Goal: Information Seeking & Learning: Find specific fact

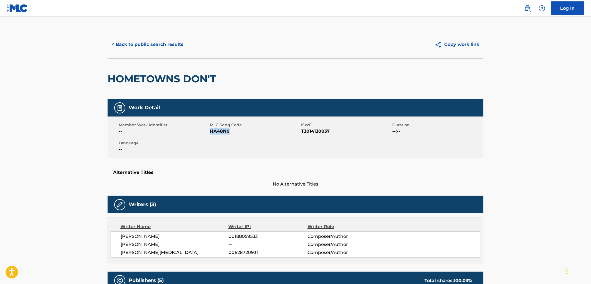
click at [139, 49] on button "< Back to public search results" at bounding box center [148, 45] width 80 height 14
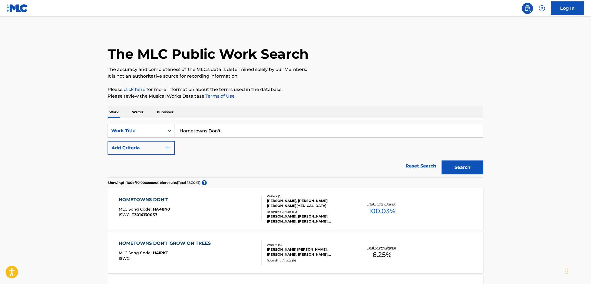
drag, startPoint x: 208, startPoint y: 133, endPoint x: 181, endPoint y: 133, distance: 27.8
click at [181, 133] on input "Hometowns Don't" at bounding box center [329, 130] width 308 height 13
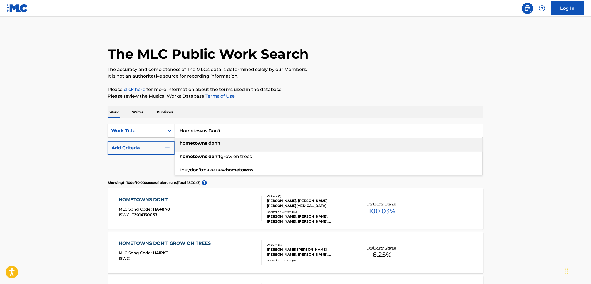
paste input "SPYHUNTER"
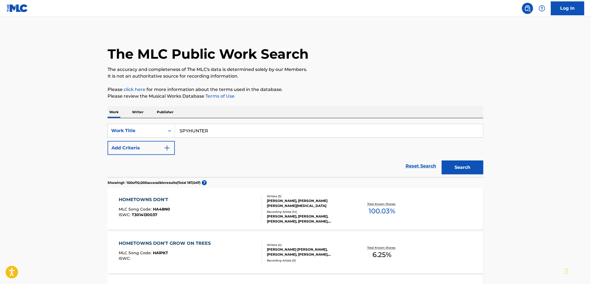
click at [301, 88] on p "Please click here for more information about the terms used in the database." at bounding box center [296, 89] width 376 height 7
click at [460, 169] on button "Search" at bounding box center [463, 167] width 42 height 14
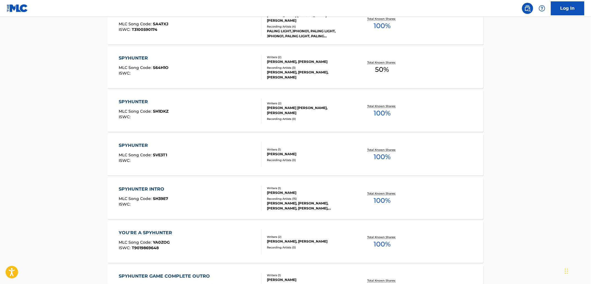
scroll to position [247, 0]
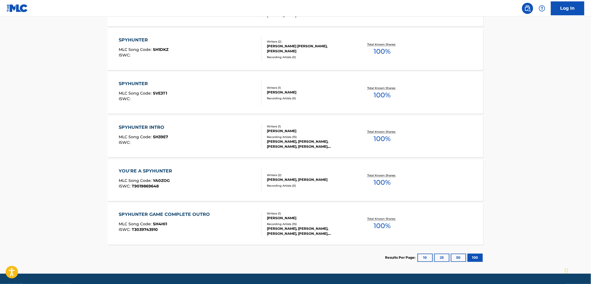
click at [473, 256] on button "100" at bounding box center [474, 257] width 15 height 8
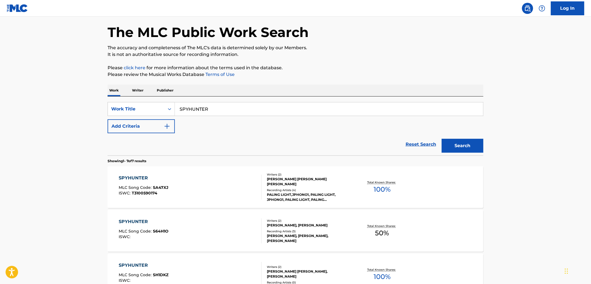
scroll to position [0, 0]
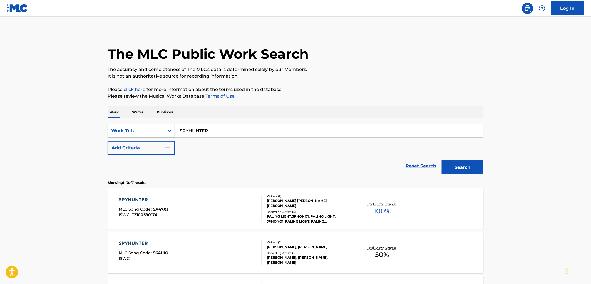
drag, startPoint x: 244, startPoint y: 132, endPoint x: 140, endPoint y: 131, distance: 103.9
click at [140, 131] on div "SearchWithCriteria3fe17260-e5aa-417b-99ce-547c734f91d7 Work Title SPYHUNTER" at bounding box center [296, 131] width 376 height 14
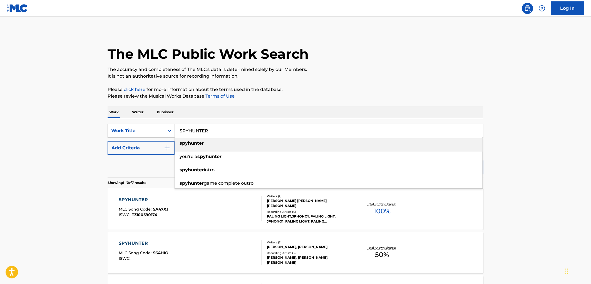
paste input "I'm On Fire"
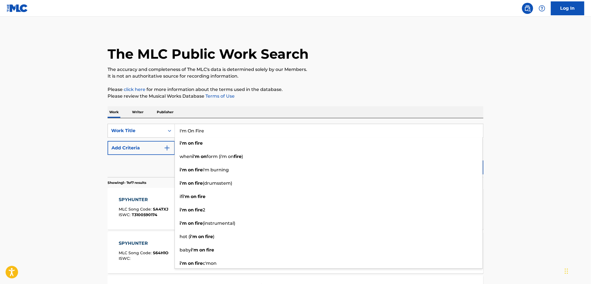
type input "I'm On Fire"
click at [457, 71] on p "The accuracy and completeness of The MLC's data is determined solely by our Mem…" at bounding box center [296, 69] width 376 height 7
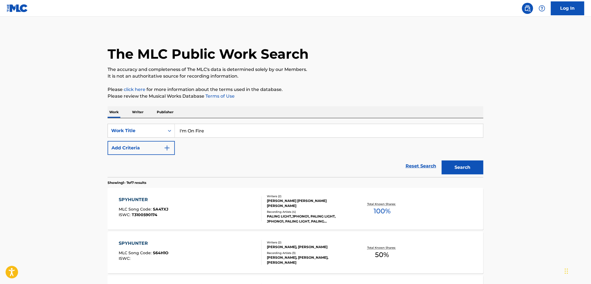
click at [479, 165] on button "Search" at bounding box center [463, 167] width 42 height 14
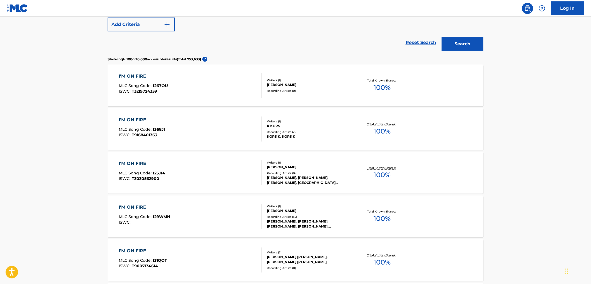
scroll to position [31, 0]
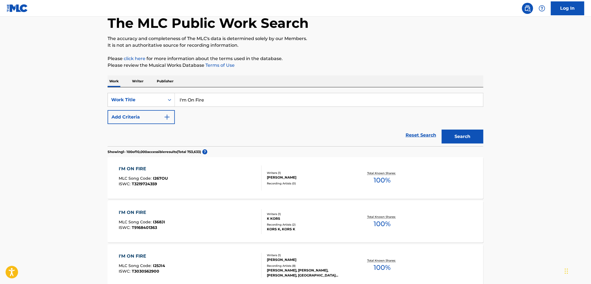
click at [166, 116] on img "Search Form" at bounding box center [167, 117] width 7 height 7
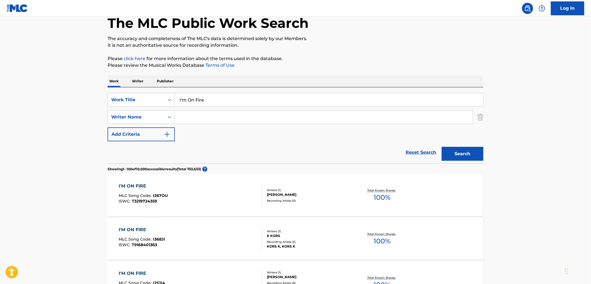
click at [197, 118] on input "Search Form" at bounding box center [324, 116] width 298 height 13
type input "salt tree"
click at [442, 147] on button "Search" at bounding box center [463, 154] width 42 height 14
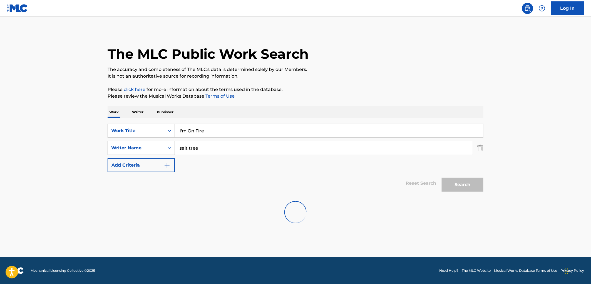
scroll to position [0, 0]
drag, startPoint x: 206, startPoint y: 129, endPoint x: 159, endPoint y: 128, distance: 47.0
click at [159, 128] on div "SearchWithCriteria3fe17260-e5aa-417b-99ce-547c734f91d7 Work Title I'm On Fire" at bounding box center [296, 131] width 376 height 14
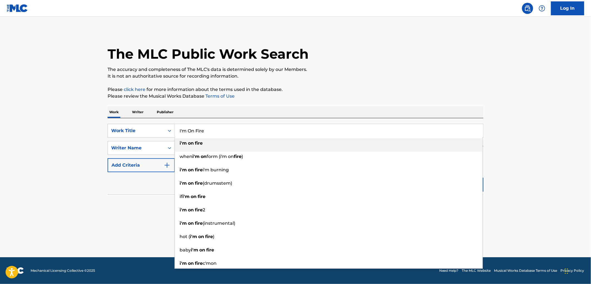
paste input "luv stuck"
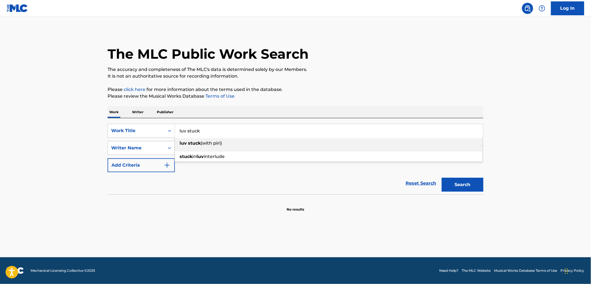
click at [300, 102] on div "The MLC Public Work Search The accuracy and completeness of The MLC's data is d…" at bounding box center [295, 121] width 389 height 181
drag, startPoint x: 201, startPoint y: 129, endPoint x: 176, endPoint y: 128, distance: 24.2
click at [176, 128] on input "luv stuck" at bounding box center [329, 130] width 308 height 13
paste input "[PERSON_NAME]"
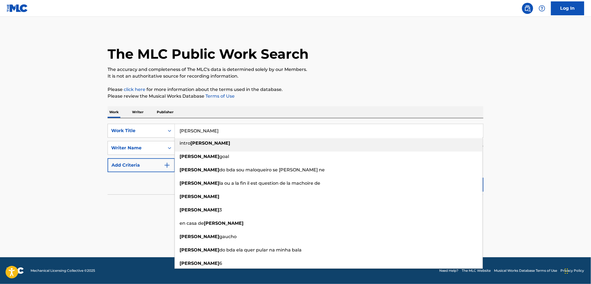
type input "[PERSON_NAME]"
click at [315, 117] on div "Work Writer Publisher" at bounding box center [296, 112] width 376 height 12
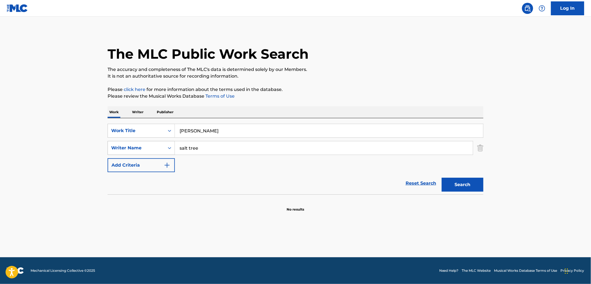
drag, startPoint x: 184, startPoint y: 146, endPoint x: 162, endPoint y: 146, distance: 22.0
click at [162, 146] on div "SearchWithCriteriab1169baa-b67d-4216-a6c5-66363d8245d5 Writer Name salt tree" at bounding box center [296, 148] width 376 height 14
click at [442, 178] on button "Search" at bounding box center [463, 185] width 42 height 14
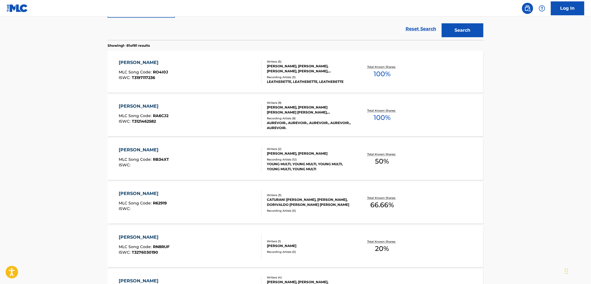
scroll to position [185, 0]
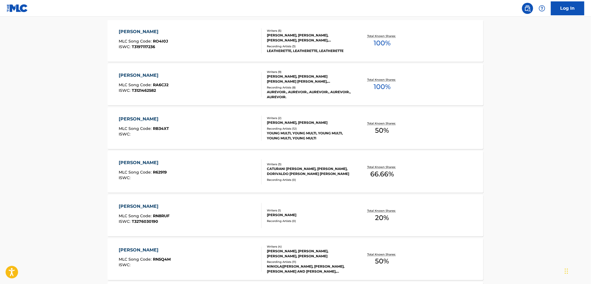
click at [312, 255] on div "[PERSON_NAME], [PERSON_NAME], [PERSON_NAME], [PERSON_NAME]" at bounding box center [309, 253] width 84 height 10
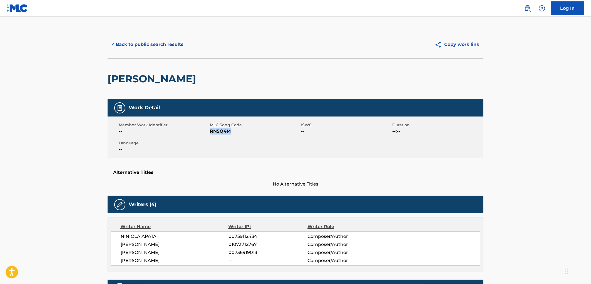
drag, startPoint x: 235, startPoint y: 131, endPoint x: 210, endPoint y: 131, distance: 24.5
click at [210, 131] on span "RN5Q4M" at bounding box center [255, 131] width 90 height 7
copy span "RN5Q4M"
click at [158, 42] on button "< Back to public search results" at bounding box center [148, 45] width 80 height 14
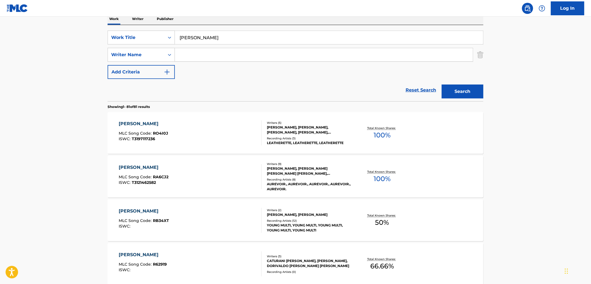
scroll to position [62, 0]
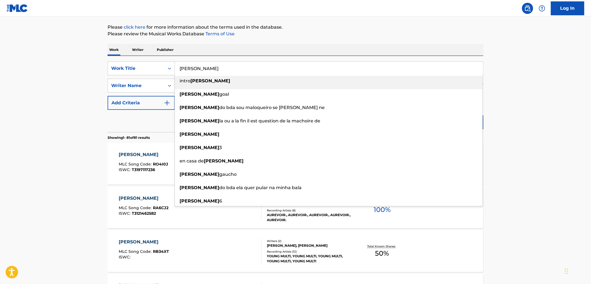
drag, startPoint x: 208, startPoint y: 70, endPoint x: 194, endPoint y: 68, distance: 14.0
click at [176, 67] on input "[PERSON_NAME]" at bounding box center [329, 68] width 308 height 13
paste input "[DATE]"
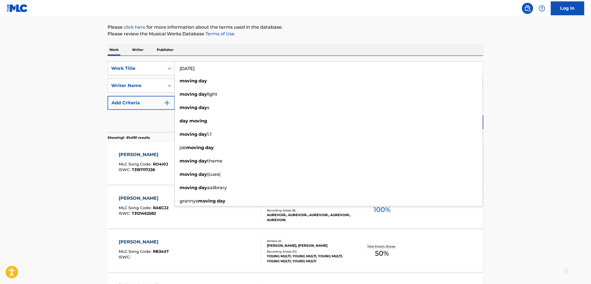
click at [249, 51] on div "Work Writer Publisher" at bounding box center [296, 50] width 376 height 12
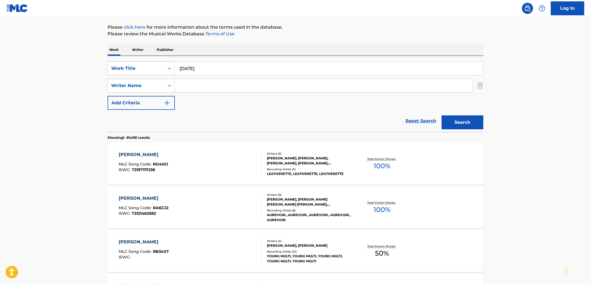
click at [462, 118] on button "Search" at bounding box center [463, 122] width 42 height 14
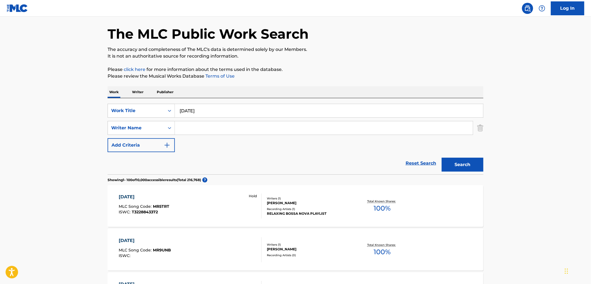
scroll to position [0, 0]
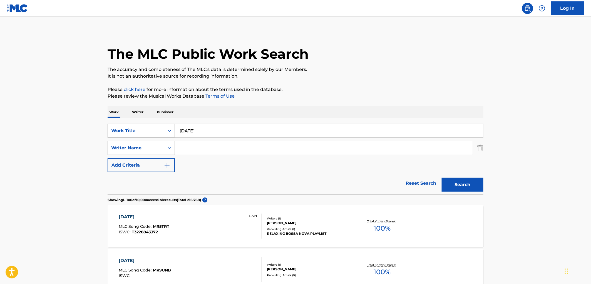
drag, startPoint x: 209, startPoint y: 129, endPoint x: 165, endPoint y: 128, distance: 44.5
click at [165, 128] on div "SearchWithCriteria3fe17260-e5aa-417b-99ce-547c734f91d7 Work Title [DATE]" at bounding box center [296, 131] width 376 height 14
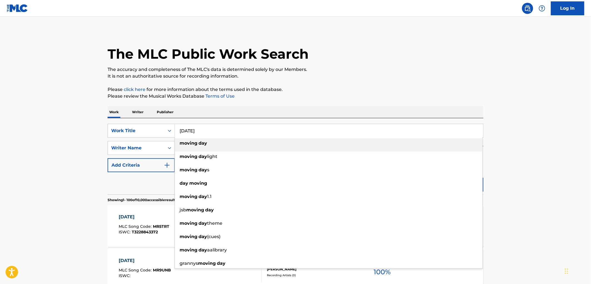
paste input "Stiches"
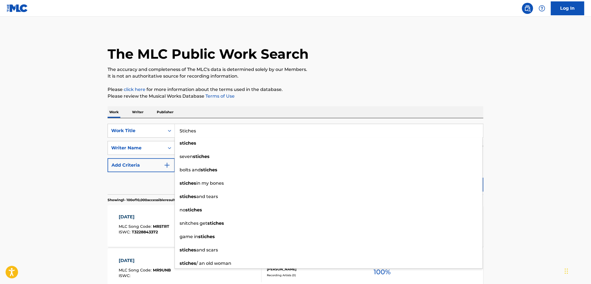
type input "Stiches"
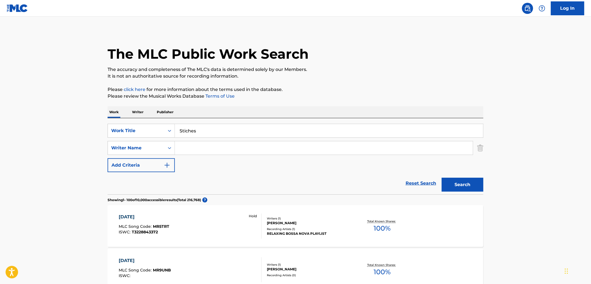
click at [476, 180] on button "Search" at bounding box center [463, 185] width 42 height 14
paste input "[PERSON_NAME]"
type input "[PERSON_NAME]"
click at [448, 185] on button "Search" at bounding box center [463, 185] width 42 height 14
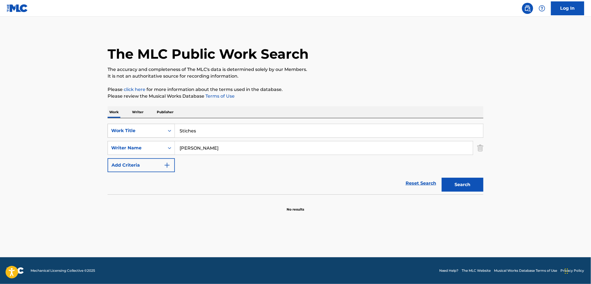
click at [164, 131] on div "SearchWithCriteria3fe17260-e5aa-417b-99ce-547c734f91d7 Work Title Stiches" at bounding box center [296, 131] width 376 height 14
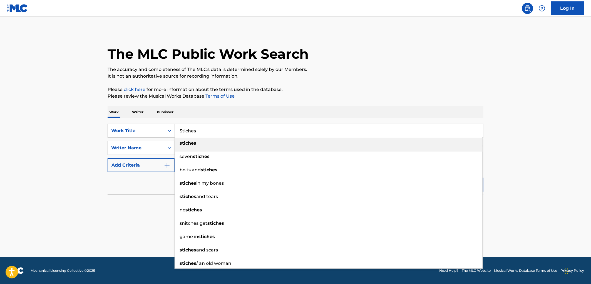
paste input "BLUES BY THE BUSHEL"
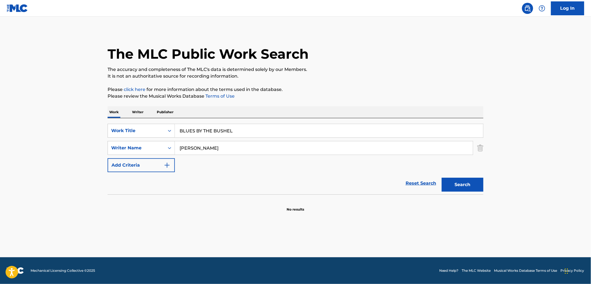
type input "BLUES BY THE BUSHEL"
click at [259, 103] on div "The MLC Public Work Search The accuracy and completeness of The MLC's data is d…" at bounding box center [295, 121] width 389 height 181
drag, startPoint x: 117, startPoint y: 145, endPoint x: 91, endPoint y: 146, distance: 25.8
click at [91, 146] on main "The MLC Public Work Search The accuracy and completeness of The MLC's data is d…" at bounding box center [295, 137] width 591 height 240
click at [442, 178] on button "Search" at bounding box center [463, 185] width 42 height 14
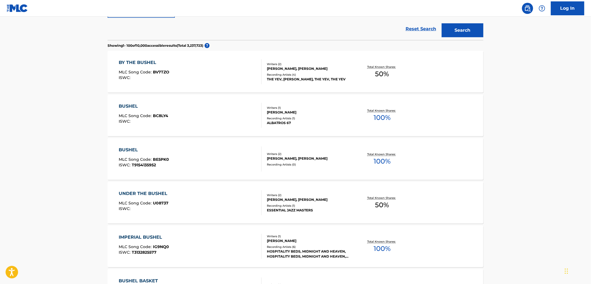
scroll to position [31, 0]
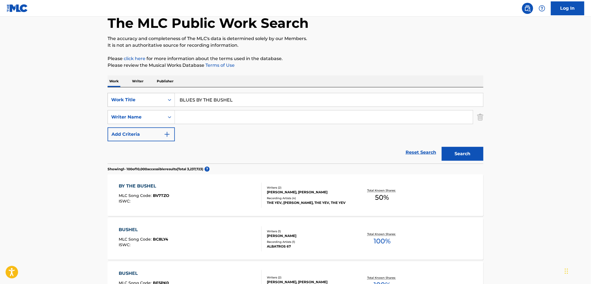
drag, startPoint x: 217, startPoint y: 98, endPoint x: 170, endPoint y: 98, distance: 47.2
click at [170, 98] on div "SearchWithCriteria3fe17260-e5aa-417b-99ce-547c734f91d7 Work Title BLUES BY THE …" at bounding box center [296, 100] width 376 height 14
paste input "Growing Up Hood"
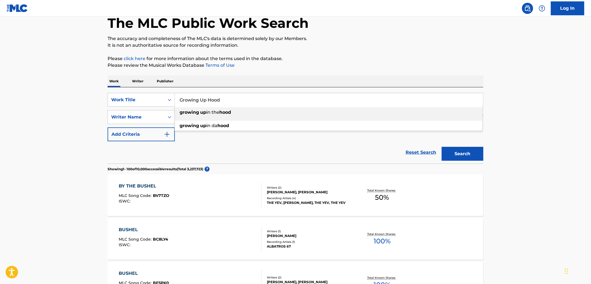
click at [467, 154] on button "Search" at bounding box center [463, 154] width 42 height 14
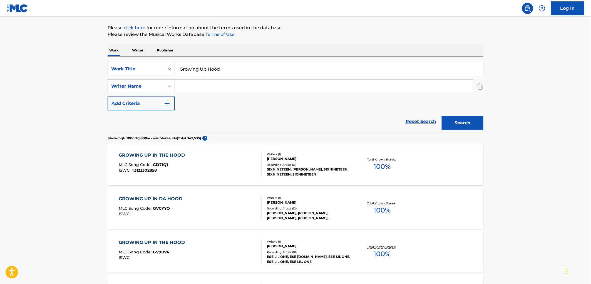
scroll to position [93, 0]
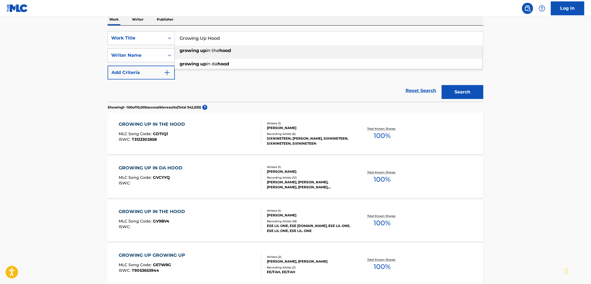
drag, startPoint x: 225, startPoint y: 42, endPoint x: 181, endPoint y: 39, distance: 43.7
click at [181, 39] on input "Growing Up Hood" at bounding box center [329, 37] width 308 height 13
drag, startPoint x: 178, startPoint y: 38, endPoint x: 237, endPoint y: 38, distance: 58.9
click at [237, 38] on input "Growing Up Hood" at bounding box center [329, 37] width 308 height 13
paste input "Booty Club"
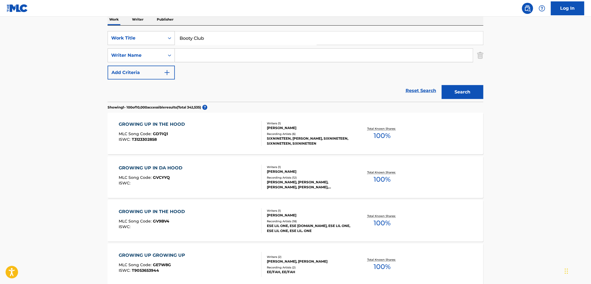
click at [442, 89] on button "Search" at bounding box center [463, 92] width 42 height 14
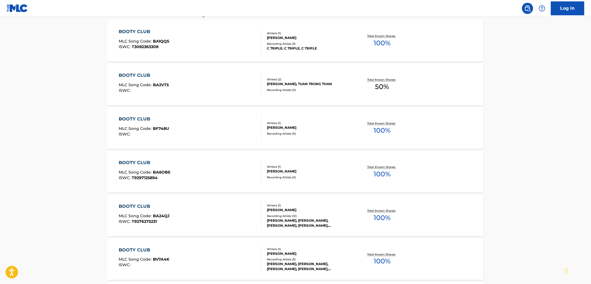
scroll to position [0, 0]
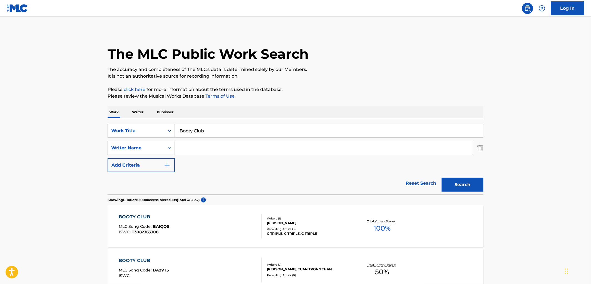
drag, startPoint x: 217, startPoint y: 132, endPoint x: 178, endPoint y: 128, distance: 38.5
click at [164, 127] on div "SearchWithCriteria3fe17260-e5aa-417b-99ce-547c734f91d7 Work Title Booty Club" at bounding box center [296, 131] width 376 height 14
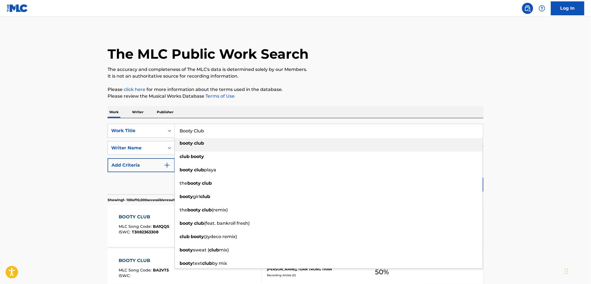
paste input "Down To The River To Pray"
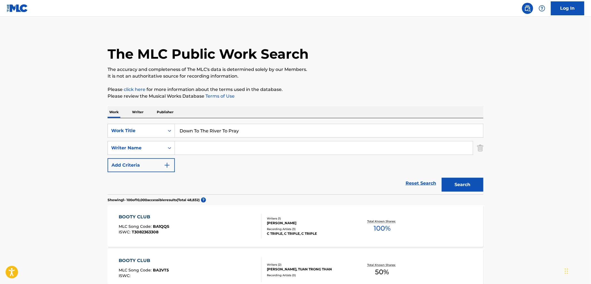
click at [406, 67] on p "The accuracy and completeness of The MLC's data is determined solely by our Mem…" at bounding box center [296, 69] width 376 height 7
click at [463, 181] on button "Search" at bounding box center [463, 185] width 42 height 14
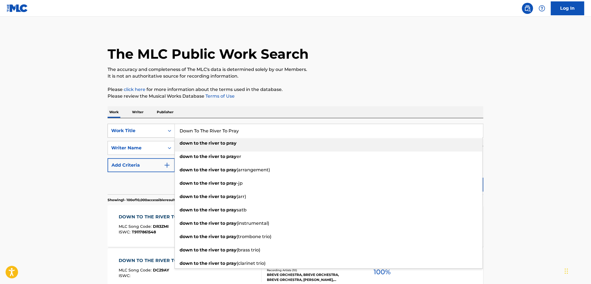
drag, startPoint x: 245, startPoint y: 131, endPoint x: 174, endPoint y: 128, distance: 71.5
click at [172, 128] on div "SearchWithCriteria3fe17260-e5aa-417b-99ce-547c734f91d7 Work Title Down To The R…" at bounding box center [296, 131] width 376 height 14
paste input "Mucho para Mi"
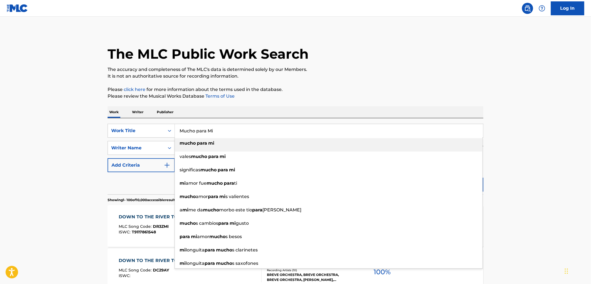
type input "Mucho para Mi"
click at [409, 95] on p "Please review the Musical Works Database Terms of Use" at bounding box center [296, 96] width 376 height 7
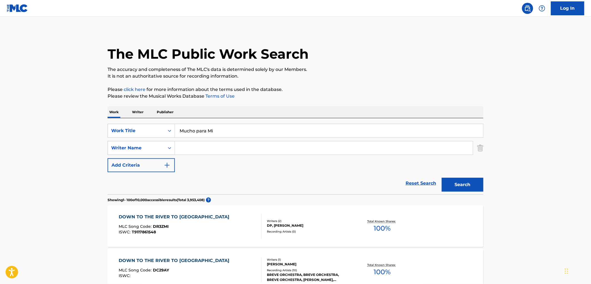
click at [465, 182] on button "Search" at bounding box center [463, 185] width 42 height 14
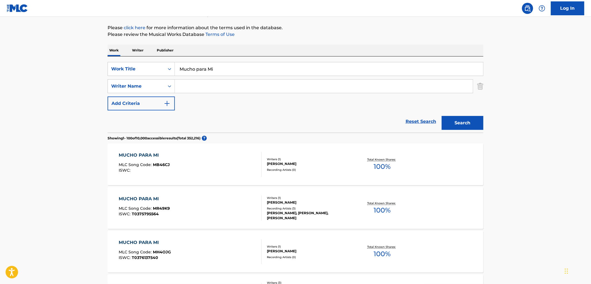
scroll to position [123, 0]
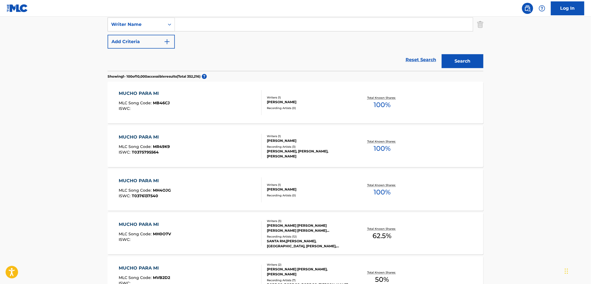
click at [295, 238] on div "Recording Artists ( 12 )" at bounding box center [309, 236] width 84 height 4
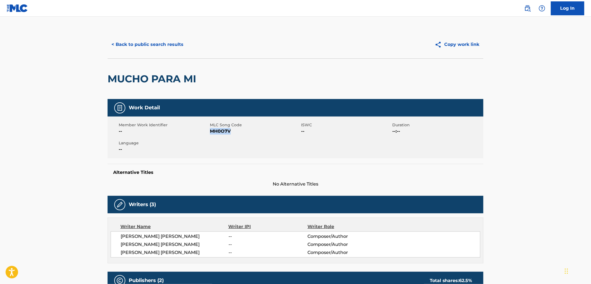
drag, startPoint x: 236, startPoint y: 131, endPoint x: 211, endPoint y: 131, distance: 25.8
click at [211, 131] on span "MH0O7V" at bounding box center [255, 131] width 90 height 7
copy span "MH0O7V"
click at [167, 46] on button "< Back to public search results" at bounding box center [148, 45] width 80 height 14
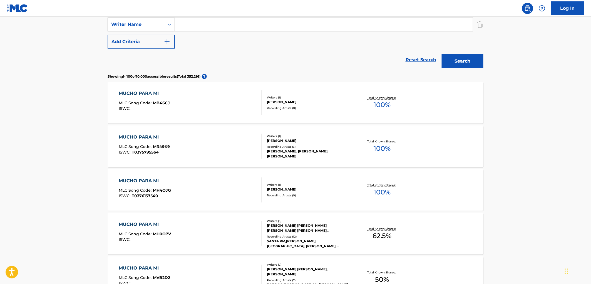
scroll to position [62, 0]
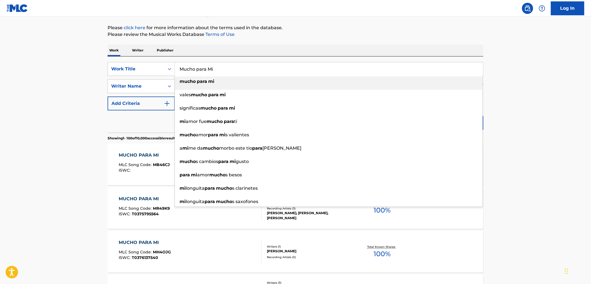
drag, startPoint x: 220, startPoint y: 67, endPoint x: 176, endPoint y: 69, distance: 43.9
click at [176, 69] on input "Mucho para Mi" at bounding box center [329, 68] width 308 height 13
paste input "CALL YOU WHEN I GET HOME"
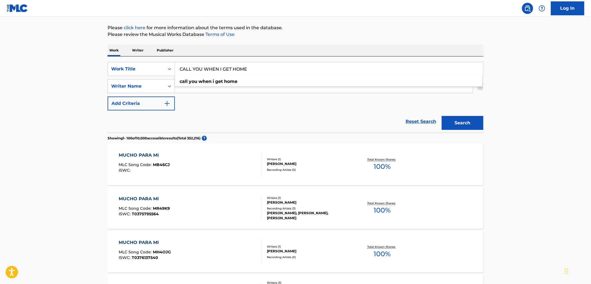
type input "CALL YOU WHEN I GET HOME"
click at [451, 121] on button "Search" at bounding box center [463, 123] width 42 height 14
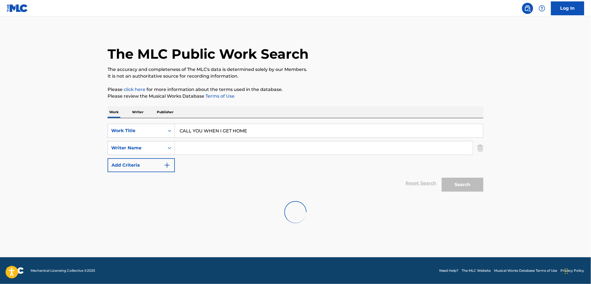
scroll to position [0, 0]
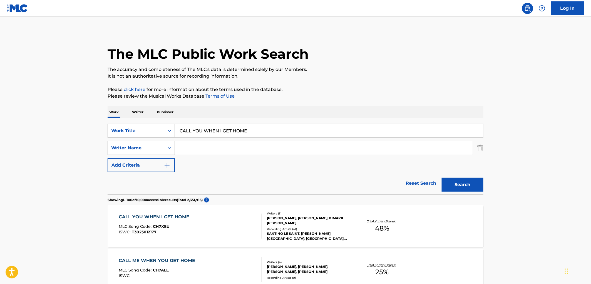
click at [290, 225] on div "[PERSON_NAME], [PERSON_NAME], KIMARII [PERSON_NAME]" at bounding box center [309, 220] width 84 height 10
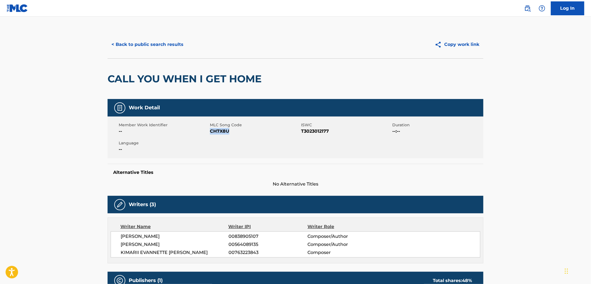
drag, startPoint x: 234, startPoint y: 131, endPoint x: 210, endPoint y: 131, distance: 23.3
click at [210, 131] on span "CH7X8U" at bounding box center [255, 131] width 90 height 7
copy span "CH7X8U"
click at [165, 45] on button "< Back to public search results" at bounding box center [148, 45] width 80 height 14
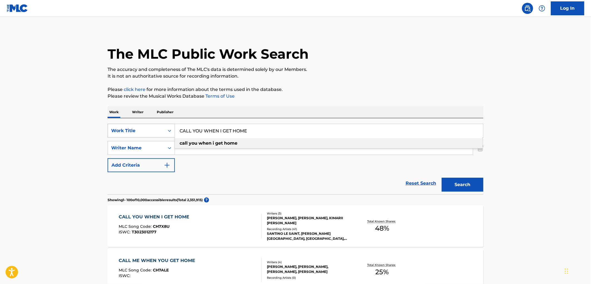
drag, startPoint x: 246, startPoint y: 129, endPoint x: 190, endPoint y: 131, distance: 56.1
click at [172, 129] on div "SearchWithCriteria3fe17260-e5aa-417b-99ce-547c734f91d7 Work Title CALL YOU WHEN…" at bounding box center [296, 131] width 376 height 14
paste input "who knew?"
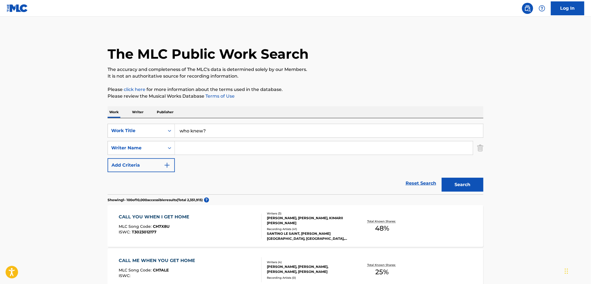
type input "who knew?"
click at [465, 187] on button "Search" at bounding box center [463, 185] width 42 height 14
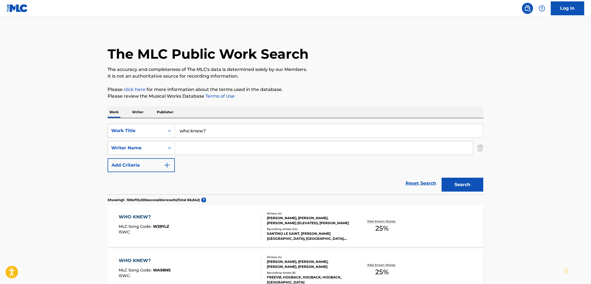
click at [299, 215] on div "[PERSON_NAME], [PERSON_NAME], [PERSON_NAME] (ELEVATED), [PERSON_NAME]" at bounding box center [309, 220] width 84 height 10
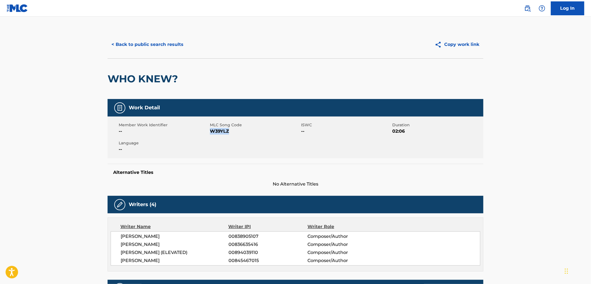
drag, startPoint x: 235, startPoint y: 132, endPoint x: 212, endPoint y: 131, distance: 23.4
click at [212, 131] on span "W39YLZ" at bounding box center [255, 131] width 90 height 7
copy span "W39YLZ"
click at [161, 41] on button "< Back to public search results" at bounding box center [148, 45] width 80 height 14
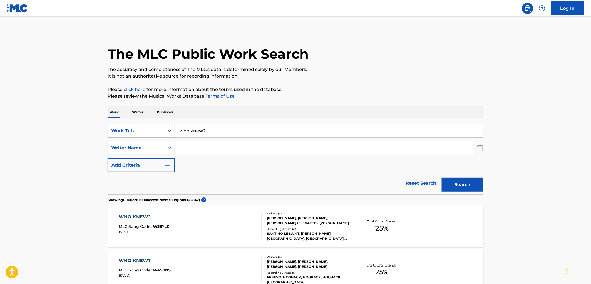
drag, startPoint x: 221, startPoint y: 126, endPoint x: 157, endPoint y: 126, distance: 64.5
click at [157, 126] on div "SearchWithCriteria3fe17260-e5aa-417b-99ce-547c734f91d7 Work Title who knew?" at bounding box center [296, 131] width 376 height 14
paste input "Suds in the Bucket [Slowed]"
drag, startPoint x: 221, startPoint y: 129, endPoint x: 280, endPoint y: 135, distance: 58.9
click at [280, 135] on input "Suds in the Bucket [Slowed]" at bounding box center [329, 130] width 308 height 13
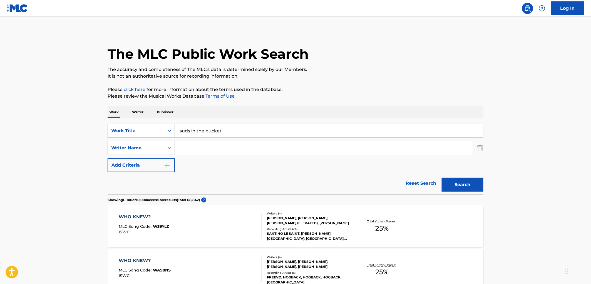
type input "suds in the bucket"
click at [467, 186] on button "Search" at bounding box center [463, 185] width 42 height 14
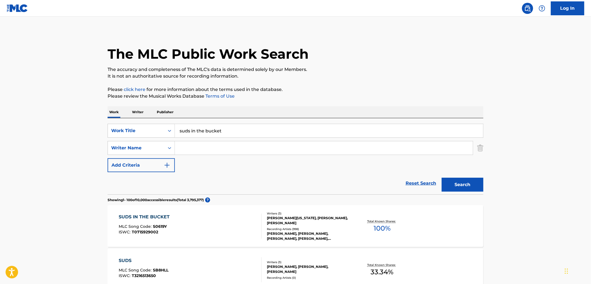
click at [282, 229] on div "Recording Artists ( 998 )" at bounding box center [309, 229] width 84 height 4
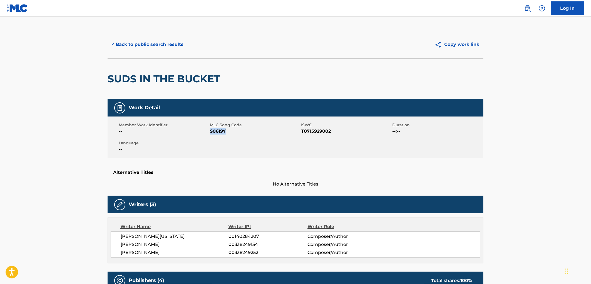
drag, startPoint x: 231, startPoint y: 133, endPoint x: 211, endPoint y: 131, distance: 20.3
click at [211, 131] on span "S0619Y" at bounding box center [255, 131] width 90 height 7
copy span "S0619Y"
click at [156, 43] on button "< Back to public search results" at bounding box center [148, 45] width 80 height 14
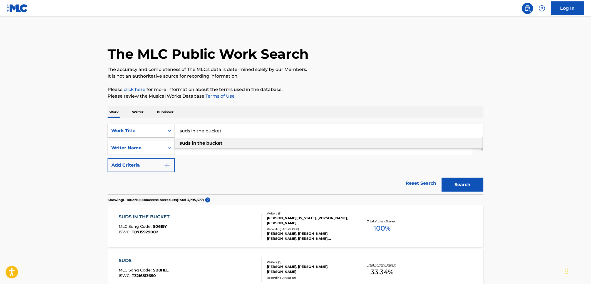
drag, startPoint x: 221, startPoint y: 130, endPoint x: 171, endPoint y: 128, distance: 50.0
click at [171, 128] on div "SearchWithCriteria3fe17260-e5aa-417b-99ce-547c734f91d7 Work Title suds in the b…" at bounding box center [296, 131] width 376 height 14
paste input "[PERSON_NAME] de Enero"
click at [454, 191] on button "Search" at bounding box center [463, 185] width 42 height 14
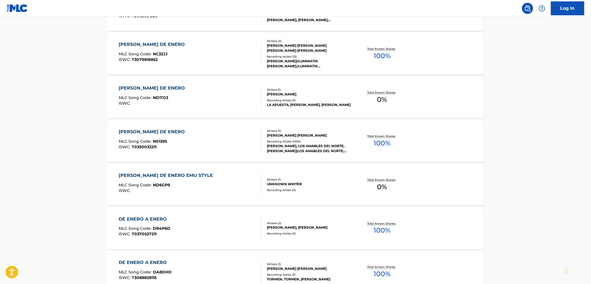
scroll to position [93, 0]
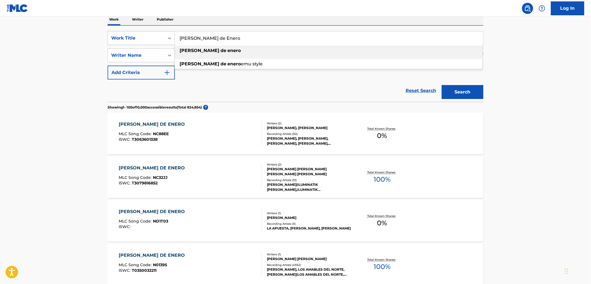
drag, startPoint x: 228, startPoint y: 37, endPoint x: 170, endPoint y: 38, distance: 58.4
click at [170, 38] on div "SearchWithCriteria3fe17260-e5aa-417b-99ce-547c734f91d7 Work Title [PERSON_NAME]…" at bounding box center [296, 38] width 376 height 14
paste input "Mucho para Mi"
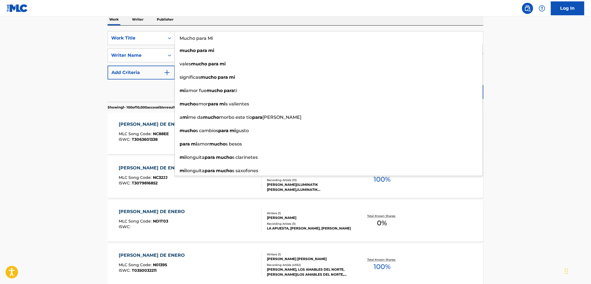
click at [397, 14] on nav "Log In" at bounding box center [295, 8] width 591 height 17
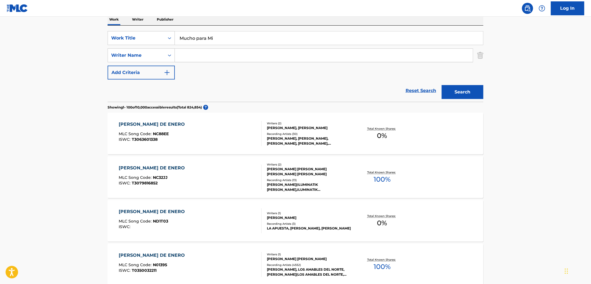
click at [473, 89] on button "Search" at bounding box center [463, 92] width 42 height 14
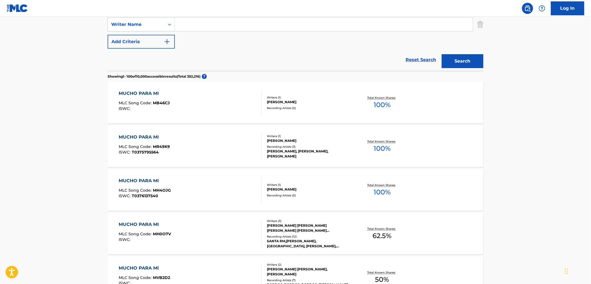
scroll to position [0, 0]
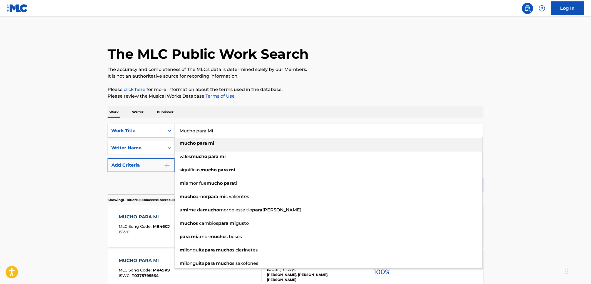
drag, startPoint x: 179, startPoint y: 129, endPoint x: 217, endPoint y: 132, distance: 37.9
click at [217, 132] on input "Mucho para Mi" at bounding box center [329, 130] width 308 height 13
paste input "El [GEOGRAPHIC_DATA]"
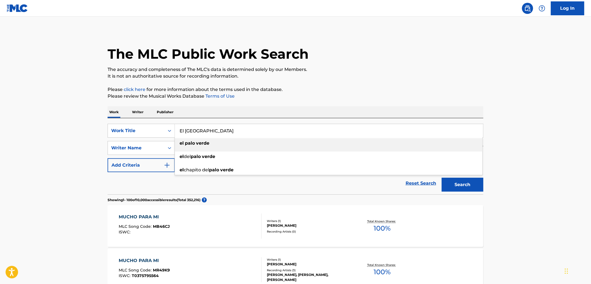
click at [373, 93] on p "Please review the Musical Works Database Terms of Use" at bounding box center [296, 96] width 376 height 7
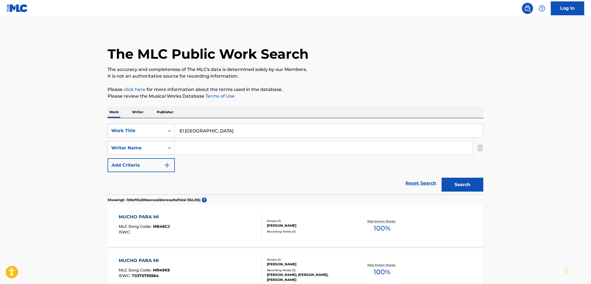
click at [468, 189] on button "Search" at bounding box center [463, 185] width 42 height 14
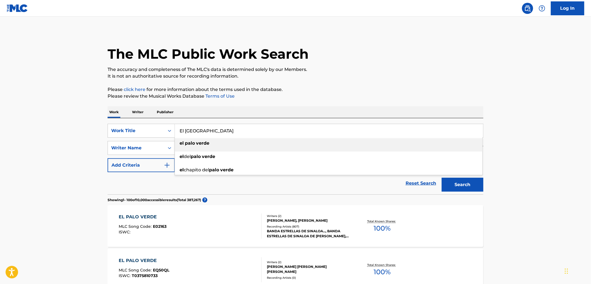
drag, startPoint x: 180, startPoint y: 130, endPoint x: 224, endPoint y: 129, distance: 44.5
click at [224, 129] on input "El [GEOGRAPHIC_DATA]" at bounding box center [329, 130] width 308 height 13
paste input "Solid Ball of Rock"
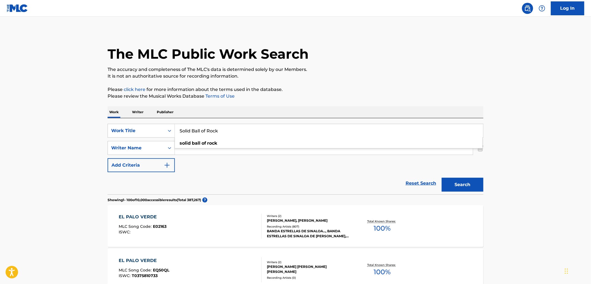
type input "Solid Ball of Rock"
click at [451, 188] on button "Search" at bounding box center [463, 185] width 42 height 14
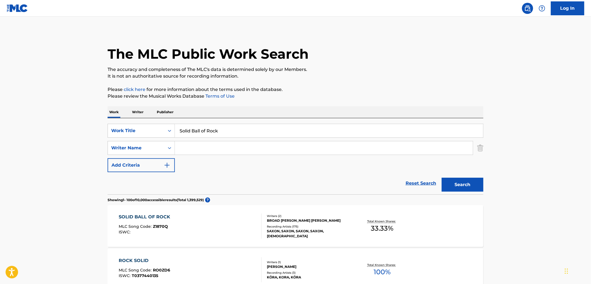
click at [316, 220] on div "BROAD [PERSON_NAME] [PERSON_NAME]" at bounding box center [309, 220] width 84 height 5
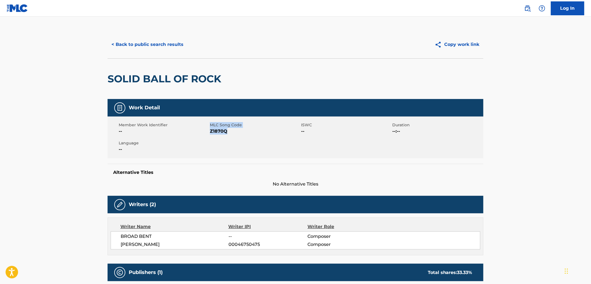
drag, startPoint x: 230, startPoint y: 134, endPoint x: 204, endPoint y: 133, distance: 26.1
click at [204, 133] on div "Member Work Identifier -- MLC Song Code Z1870Q ISWC -- Duration --:-- Language …" at bounding box center [296, 137] width 376 height 42
click at [222, 132] on span "Z1870Q" at bounding box center [255, 131] width 90 height 7
click at [230, 132] on span "Z1870Q" at bounding box center [255, 131] width 90 height 7
drag, startPoint x: 229, startPoint y: 132, endPoint x: 221, endPoint y: 131, distance: 8.6
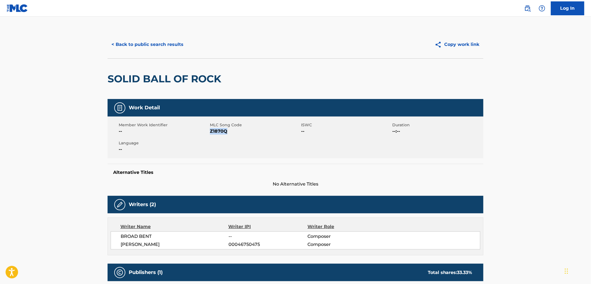
click at [210, 132] on span "Z1870Q" at bounding box center [255, 131] width 90 height 7
copy span "Z1870Q"
click at [160, 49] on button "< Back to public search results" at bounding box center [148, 45] width 80 height 14
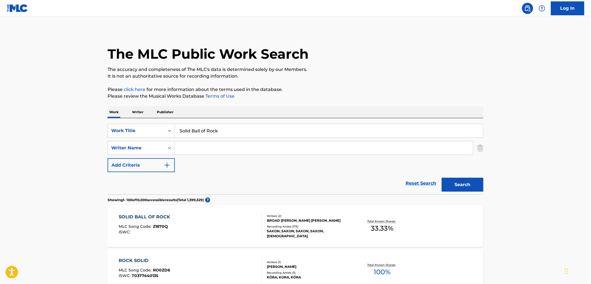
drag, startPoint x: 221, startPoint y: 134, endPoint x: 190, endPoint y: 129, distance: 31.1
click at [166, 131] on div "SearchWithCriteria3fe17260-e5aa-417b-99ce-547c734f91d7 Work Title Solid Ball of…" at bounding box center [296, 131] width 376 height 14
paste input "Ministry of Fools"
type input "Ministry of Fools"
click at [454, 183] on button "Search" at bounding box center [463, 185] width 42 height 14
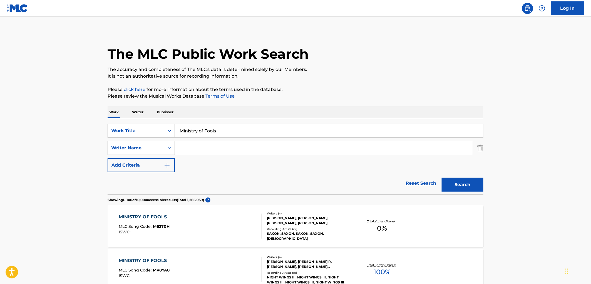
click at [290, 225] on div "[PERSON_NAME], [PERSON_NAME], [PERSON_NAME], [PERSON_NAME]" at bounding box center [309, 220] width 84 height 10
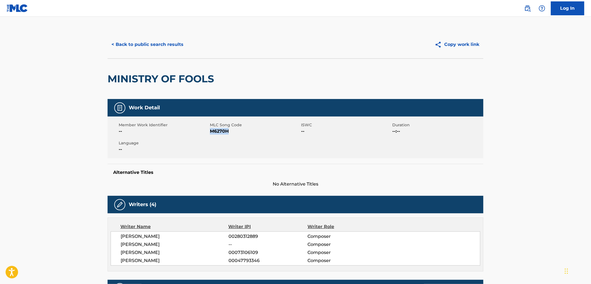
drag, startPoint x: 231, startPoint y: 132, endPoint x: 212, endPoint y: 131, distance: 19.5
click at [212, 131] on span "M6270H" at bounding box center [255, 131] width 90 height 7
copy span "M6270H"
click at [168, 49] on button "< Back to public search results" at bounding box center [148, 45] width 80 height 14
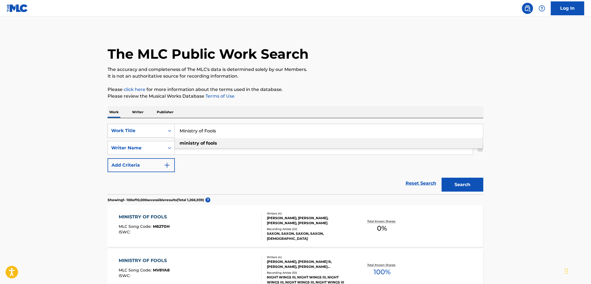
drag, startPoint x: 226, startPoint y: 135, endPoint x: 160, endPoint y: 132, distance: 66.2
click at [160, 132] on div "SearchWithCriteria3fe17260-e5aa-417b-99ce-547c734f91d7 Work Title Ministry of F…" at bounding box center [296, 131] width 376 height 14
paste input "Don't You Dare Stop"
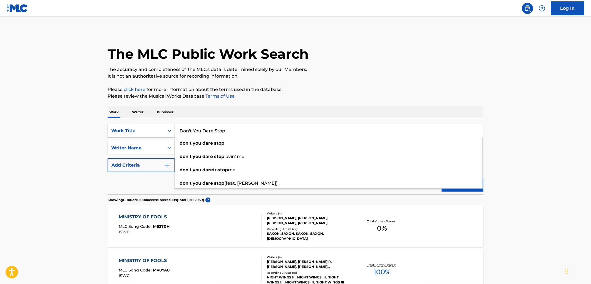
type input "Don't You Dare Stop"
click at [443, 93] on p "Please review the Musical Works Database Terms of Use" at bounding box center [296, 96] width 376 height 7
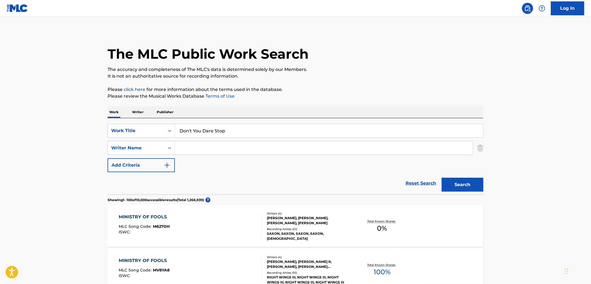
click at [469, 184] on button "Search" at bounding box center [463, 185] width 42 height 14
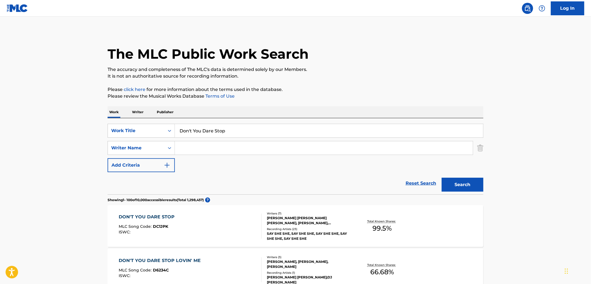
click at [307, 216] on div "[PERSON_NAME] [PERSON_NAME] [PERSON_NAME], [PERSON_NAME], [PERSON_NAME], [PERSO…" at bounding box center [309, 220] width 84 height 10
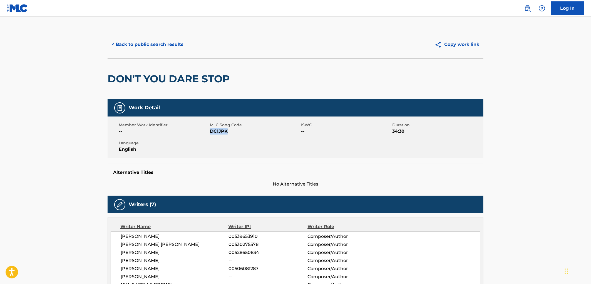
drag, startPoint x: 234, startPoint y: 131, endPoint x: 210, endPoint y: 131, distance: 23.9
click at [210, 131] on span "DC1JPK" at bounding box center [255, 131] width 90 height 7
copy span "DC1JPK"
click at [161, 44] on button "< Back to public search results" at bounding box center [148, 45] width 80 height 14
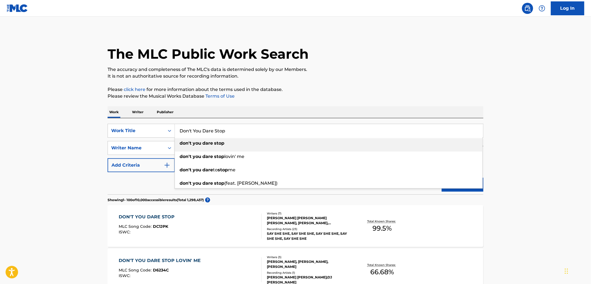
drag, startPoint x: 179, startPoint y: 132, endPoint x: 239, endPoint y: 132, distance: 59.7
click at [240, 132] on input "Don't You Dare Stop" at bounding box center [329, 130] width 308 height 13
paste input "FLIGHT OF THE BUMBLE BEE BOODIE"
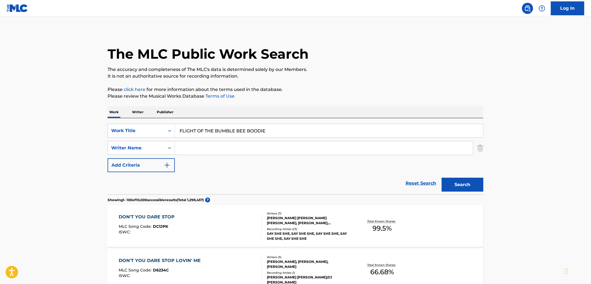
click at [463, 179] on button "Search" at bounding box center [463, 185] width 42 height 14
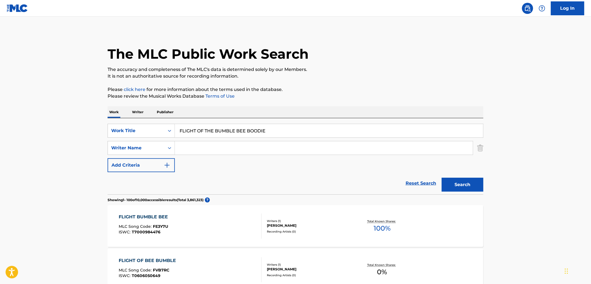
drag, startPoint x: 180, startPoint y: 131, endPoint x: 313, endPoint y: 132, distance: 133.9
click at [313, 132] on input "FLIGHT OF THE BUMBLE BEE BOODIE" at bounding box center [329, 130] width 308 height 13
paste input "Las Mananitas"
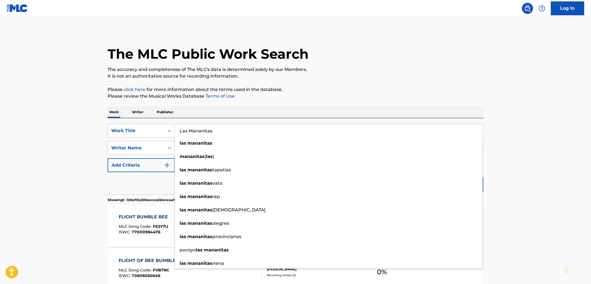
type input "Las Mananitas"
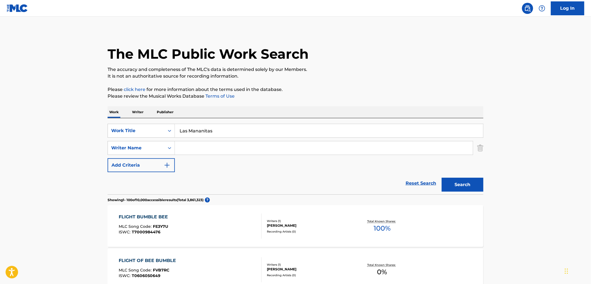
click at [460, 188] on button "Search" at bounding box center [463, 185] width 42 height 14
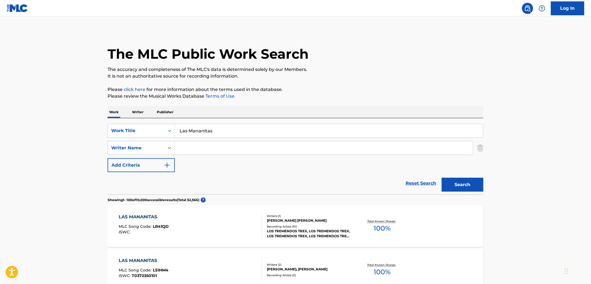
paste input "Los 2 de la S"
type input "Los 2 de la S"
click at [460, 188] on button "Search" at bounding box center [463, 185] width 42 height 14
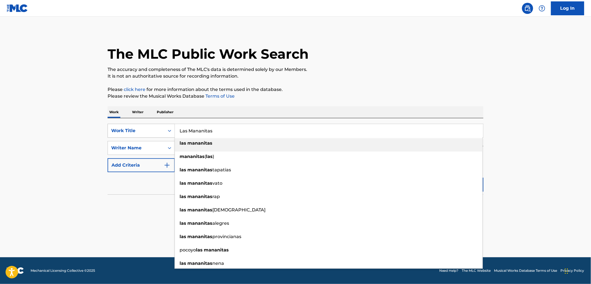
drag, startPoint x: 211, startPoint y: 132, endPoint x: 166, endPoint y: 129, distance: 44.6
click at [161, 128] on div "SearchWithCriteria3fe17260-e5aa-417b-99ce-547c734f91d7 Work Title [GEOGRAPHIC_D…" at bounding box center [296, 131] width 376 height 14
paste input "Perdoname"
type input "Perdoname"
click at [265, 104] on div "The MLC Public Work Search The accuracy and completeness of The MLC's data is d…" at bounding box center [295, 121] width 389 height 181
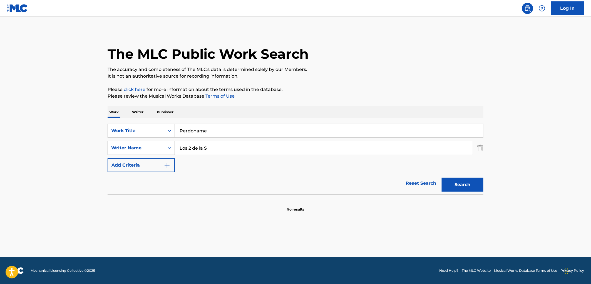
drag, startPoint x: 216, startPoint y: 144, endPoint x: 167, endPoint y: 144, distance: 48.9
click at [167, 144] on div "SearchWithCriteriab1169baa-b67d-4216-a6c5-66363d8245d5 Writer Name Los 2 de la S" at bounding box center [296, 148] width 376 height 14
paste input "4"
type input "Los 4"
click at [443, 188] on button "Search" at bounding box center [463, 185] width 42 height 14
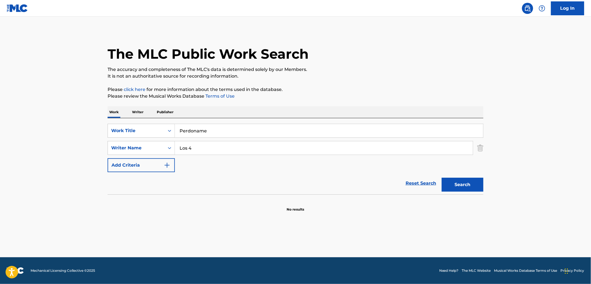
drag, startPoint x: 218, startPoint y: 130, endPoint x: 226, endPoint y: 134, distance: 9.7
click at [157, 135] on div "SearchWithCriteria3fe17260-e5aa-417b-99ce-547c734f91d7 Work Title Perdoname" at bounding box center [296, 131] width 376 height 14
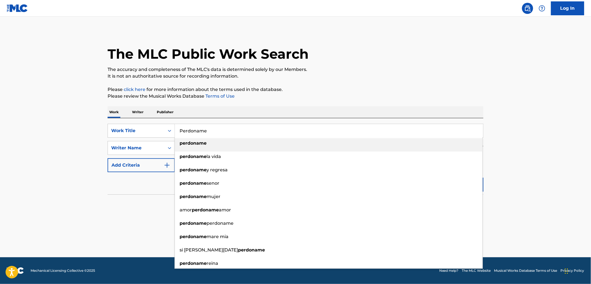
paste input "A Todos Los Rumberos"
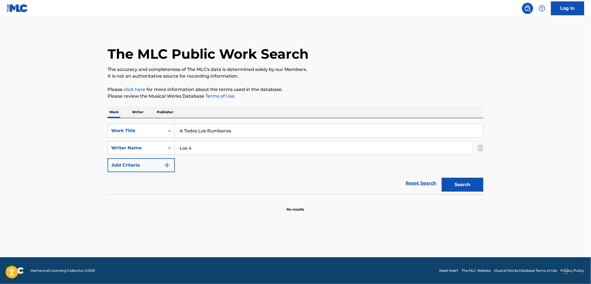
type input "A Todos Los Rumberos"
click at [350, 83] on div "The MLC Public Work Search The accuracy and completeness of The MLC's data is d…" at bounding box center [295, 121] width 389 height 181
drag, startPoint x: 226, startPoint y: 144, endPoint x: 153, endPoint y: 149, distance: 72.7
click at [153, 149] on div "SearchWithCriteriab1169baa-b67d-4216-a6c5-66363d8245d5 Writer Name Los 4" at bounding box center [296, 148] width 376 height 14
click at [442, 178] on button "Search" at bounding box center [463, 185] width 42 height 14
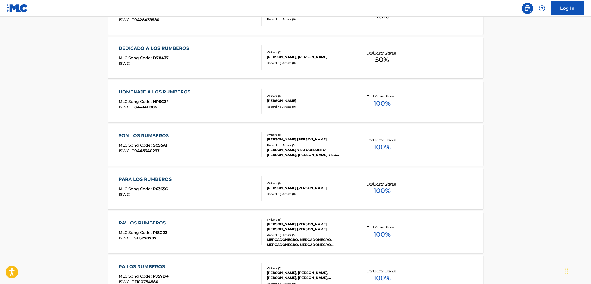
scroll to position [617, 0]
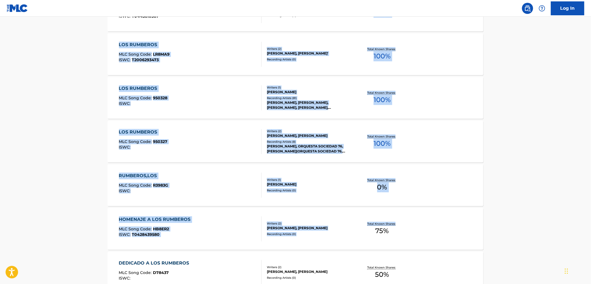
drag, startPoint x: 590, startPoint y: 49, endPoint x: 585, endPoint y: -2, distance: 51.4
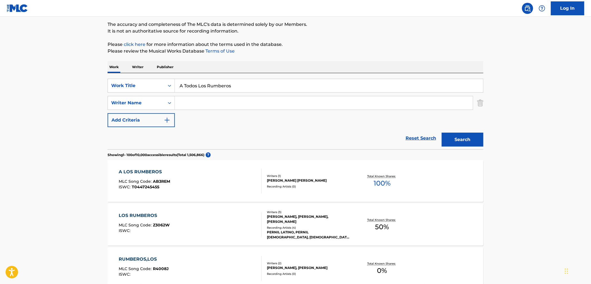
scroll to position [0, 0]
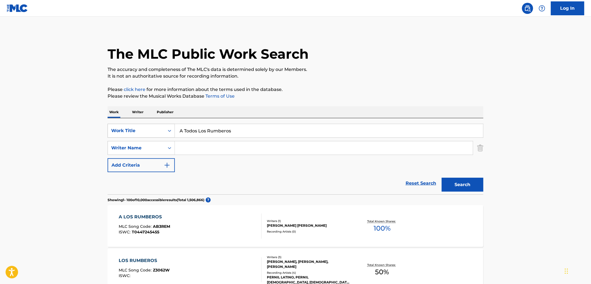
drag, startPoint x: 233, startPoint y: 131, endPoint x: 145, endPoint y: 131, distance: 87.5
click at [142, 130] on div "SearchWithCriteria3fe17260-e5aa-417b-99ce-547c734f91d7 Work Title A Todos Los R…" at bounding box center [296, 131] width 376 height 14
paste input "EL CARTERO"
click at [395, 90] on p "Please click here for more information about the terms used in the database." at bounding box center [296, 89] width 376 height 7
click at [472, 185] on button "Search" at bounding box center [463, 185] width 42 height 14
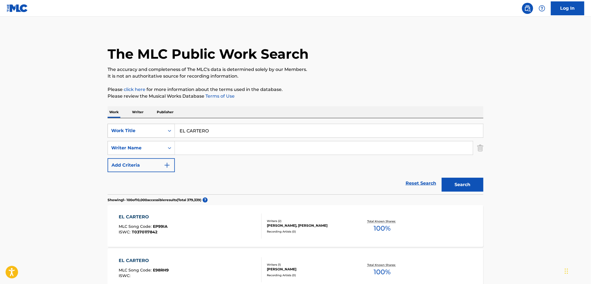
drag, startPoint x: 209, startPoint y: 130, endPoint x: 146, endPoint y: 129, distance: 63.1
click at [146, 129] on div "SearchWithCriteria3fe17260-e5aa-417b-99ce-547c734f91d7 Work Title EL CARTERO" at bounding box center [296, 131] width 376 height 14
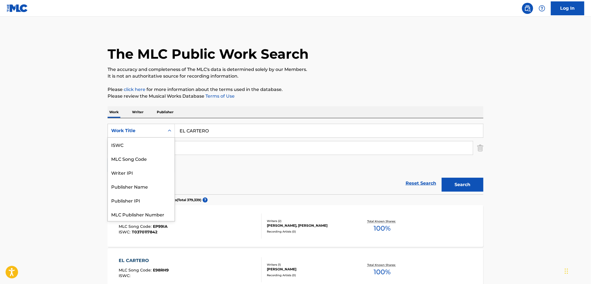
scroll to position [14, 0]
drag, startPoint x: 174, startPoint y: 129, endPoint x: 213, endPoint y: 126, distance: 38.8
click at [213, 126] on input "EL CARTERO" at bounding box center [329, 130] width 308 height 13
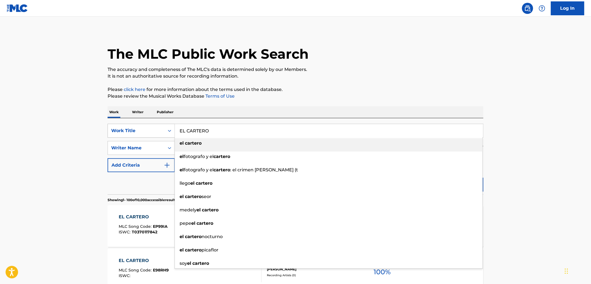
drag, startPoint x: 178, startPoint y: 131, endPoint x: 173, endPoint y: 131, distance: 5.6
click at [173, 131] on div "SearchWithCriteria3fe17260-e5aa-417b-99ce-547c734f91d7 Work Title EL CARTERO el…" at bounding box center [296, 131] width 376 height 14
paste input "Y YO QUE PENSABA VOLVER"
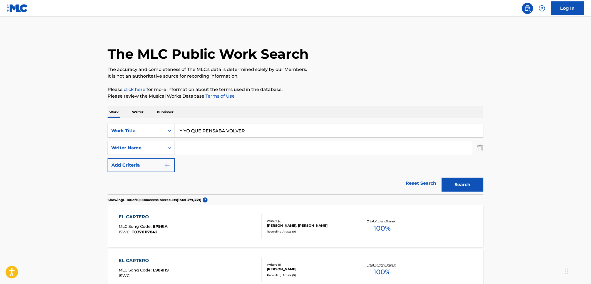
click at [391, 77] on p "It is not an authoritative source for recording information." at bounding box center [296, 76] width 376 height 7
click at [473, 188] on button "Search" at bounding box center [463, 185] width 42 height 14
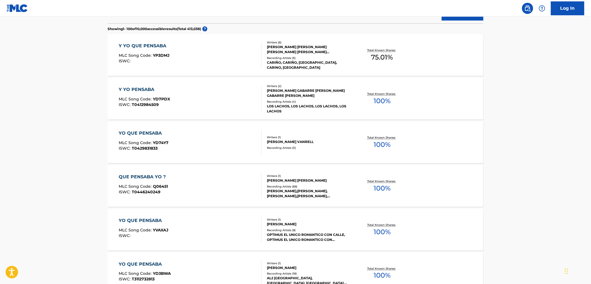
scroll to position [0, 0]
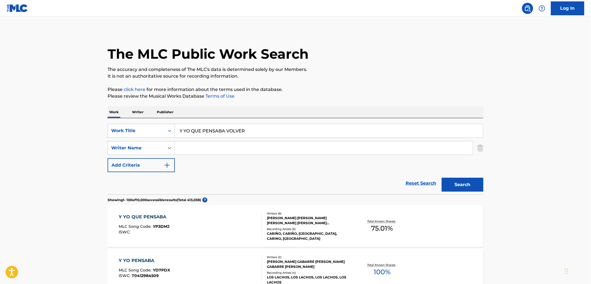
drag, startPoint x: 180, startPoint y: 130, endPoint x: 256, endPoint y: 129, distance: 76.4
click at [256, 129] on input "Y YO QUE PENSABA VOLVER" at bounding box center [329, 130] width 308 height 13
paste input "VOYA A PERDER A UN AMIGO"
click at [470, 187] on button "Search" at bounding box center [463, 185] width 42 height 14
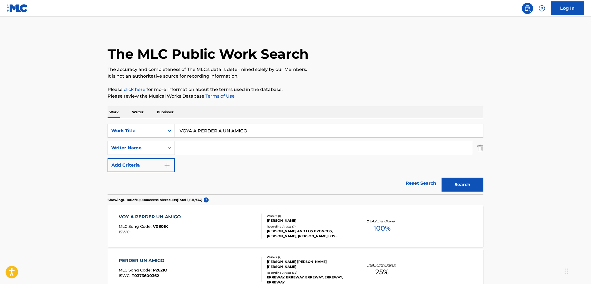
drag, startPoint x: 179, startPoint y: 130, endPoint x: 255, endPoint y: 132, distance: 76.2
click at [255, 132] on input "VOYA A PERDER A UN AMIGO" at bounding box center [329, 130] width 308 height 13
paste input "Poblano de [GEOGRAPHIC_DATA]"
click at [445, 182] on button "Search" at bounding box center [463, 185] width 42 height 14
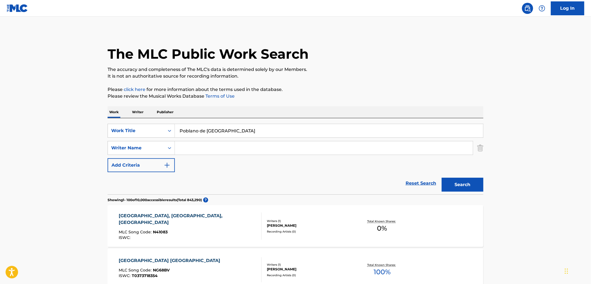
scroll to position [62, 0]
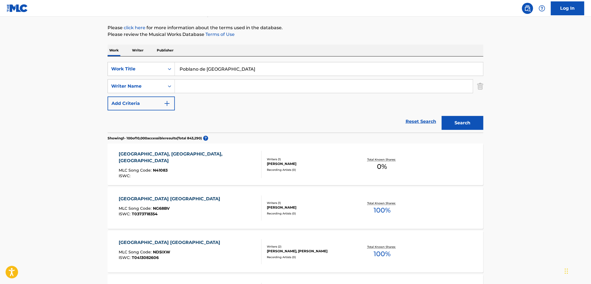
drag, startPoint x: 235, startPoint y: 70, endPoint x: 189, endPoint y: 68, distance: 45.9
click at [162, 72] on div "SearchWithCriteria3fe17260-e5aa-417b-99ce-547c734f91d7 Work Title [GEOGRAPHIC_D…" at bounding box center [296, 69] width 376 height 14
paste input "EL PASO DEL SONIDERO"
click at [474, 119] on button "Search" at bounding box center [463, 123] width 42 height 14
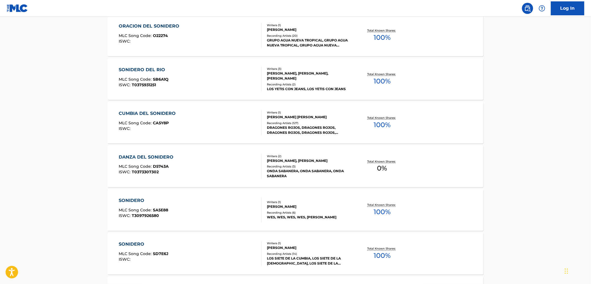
scroll to position [0, 0]
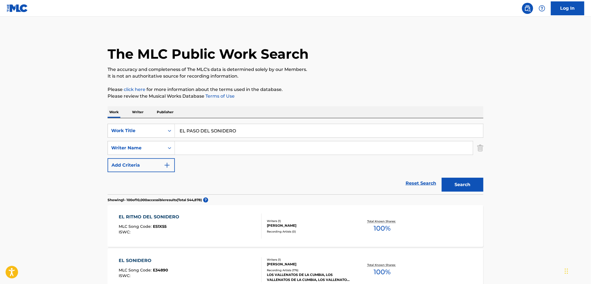
drag, startPoint x: 178, startPoint y: 131, endPoint x: 287, endPoint y: 133, distance: 108.9
click at [287, 133] on input "EL PASO DEL SONIDERO" at bounding box center [329, 130] width 308 height 13
paste input "l Toro Josco"
type input "El Toro Josco"
click at [455, 181] on button "Search" at bounding box center [463, 185] width 42 height 14
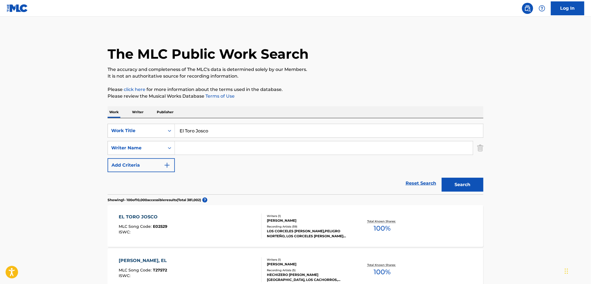
click at [311, 229] on div "LOS CORCELES [PERSON_NAME],PELIGRO NORTEÑO, LOS CORCELES [PERSON_NAME][GEOGRAPH…" at bounding box center [309, 233] width 84 height 10
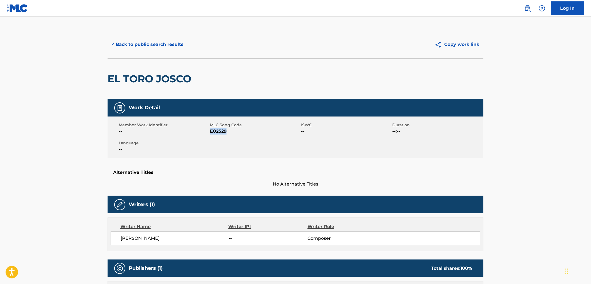
drag, startPoint x: 228, startPoint y: 129, endPoint x: 211, endPoint y: 131, distance: 17.0
click at [211, 131] on span "E02529" at bounding box center [255, 131] width 90 height 7
copy span "E02529"
click at [158, 38] on button "< Back to public search results" at bounding box center [148, 45] width 80 height 14
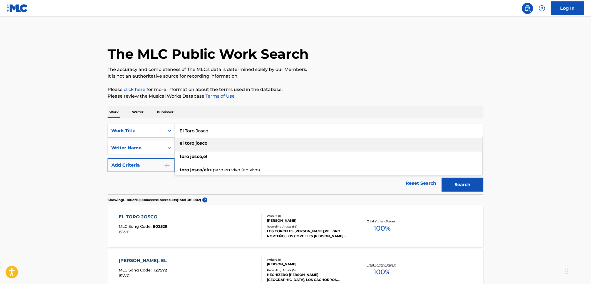
drag, startPoint x: 210, startPoint y: 126, endPoint x: 180, endPoint y: 127, distance: 30.0
click at [180, 127] on input "El Toro Josco" at bounding box center [329, 130] width 308 height 13
paste input "[PERSON_NAME]"
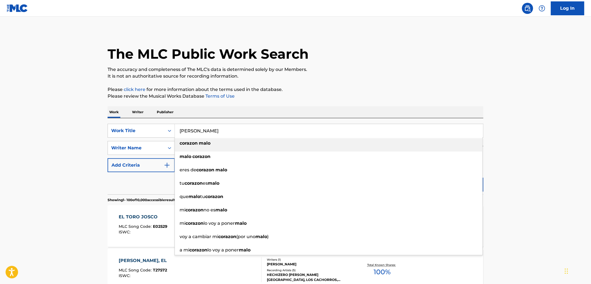
click at [268, 121] on div "SearchWithCriteria3fe17260-e5aa-417b-99ce-547c734f91d7 Work Title CORAZON MALO …" at bounding box center [296, 156] width 376 height 76
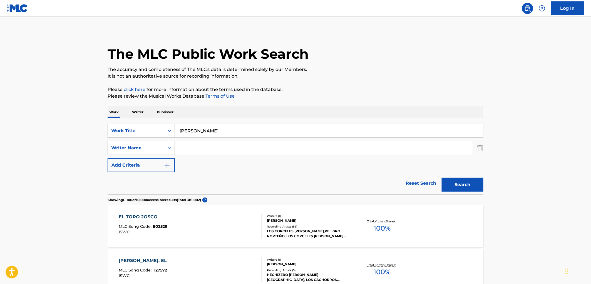
click at [454, 185] on button "Search" at bounding box center [463, 185] width 42 height 14
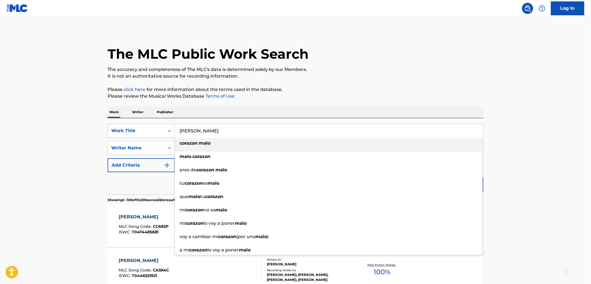
drag, startPoint x: 244, startPoint y: 129, endPoint x: 171, endPoint y: 129, distance: 72.8
click at [171, 128] on div "SearchWithCriteria3fe17260-e5aa-417b-99ce-547c734f91d7 Work Title CORAZON MALO …" at bounding box center [296, 131] width 376 height 14
paste input "Aqui Y En [GEOGRAPHIC_DATA]"
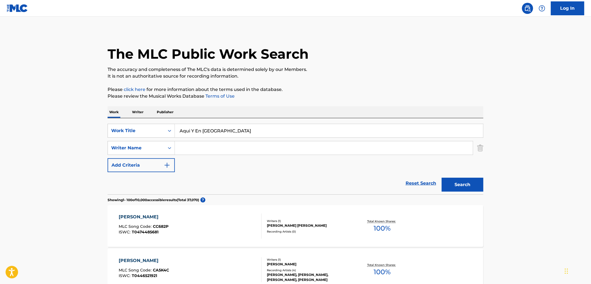
click at [393, 86] on p "Please click here for more information about the terms used in the database." at bounding box center [296, 89] width 376 height 7
click at [448, 186] on button "Search" at bounding box center [463, 185] width 42 height 14
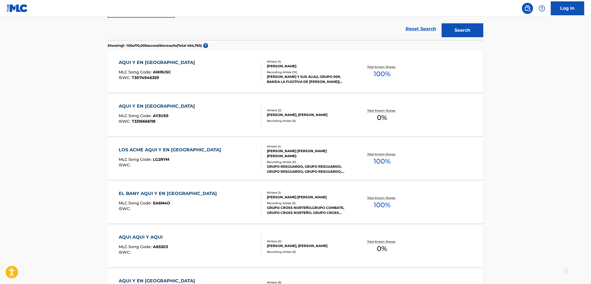
scroll to position [31, 0]
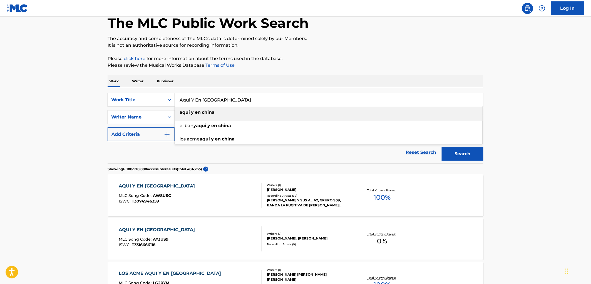
drag, startPoint x: 180, startPoint y: 99, endPoint x: 221, endPoint y: 101, distance: 42.0
click at [221, 101] on input "Aqui Y En [GEOGRAPHIC_DATA]" at bounding box center [329, 99] width 308 height 13
paste input "QUE HARE YO"
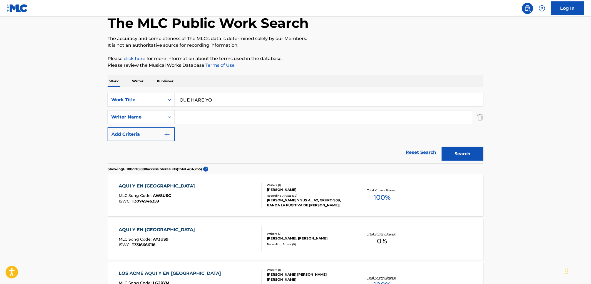
click at [401, 61] on p "Please click here for more information about the terms used in the database." at bounding box center [296, 58] width 376 height 7
click at [472, 158] on button "Search" at bounding box center [463, 154] width 42 height 14
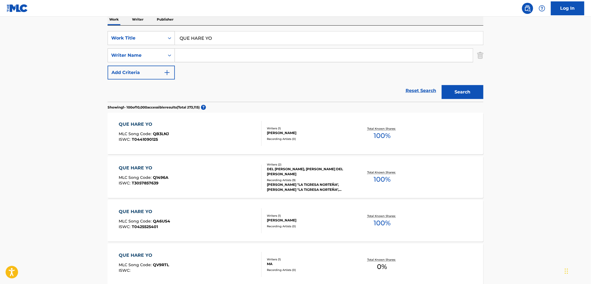
scroll to position [0, 0]
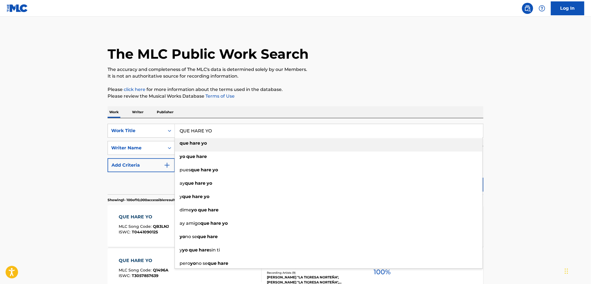
drag, startPoint x: 233, startPoint y: 134, endPoint x: 185, endPoint y: 131, distance: 47.9
click at [185, 131] on input "QUE HARE YO" at bounding box center [329, 130] width 308 height 13
drag, startPoint x: 179, startPoint y: 131, endPoint x: 228, endPoint y: 132, distance: 49.7
click at [228, 132] on input "QUE HARE YO" at bounding box center [329, 130] width 308 height 13
paste input "[PERSON_NAME]"
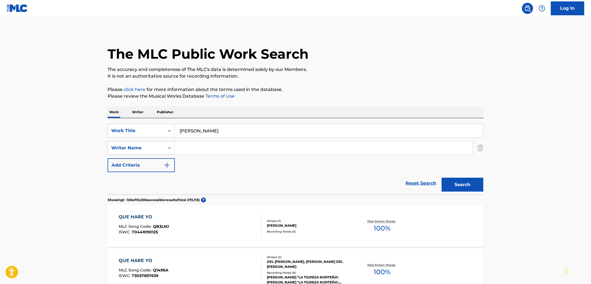
click at [371, 79] on p "It is not an authoritative source for recording information." at bounding box center [296, 76] width 376 height 7
click at [456, 188] on button "Search" at bounding box center [463, 185] width 42 height 14
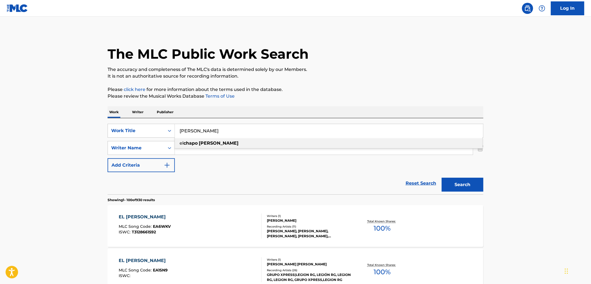
drag, startPoint x: 176, startPoint y: 131, endPoint x: 230, endPoint y: 131, distance: 53.6
click at [230, 131] on input "[PERSON_NAME]" at bounding box center [329, 130] width 308 height 13
paste input "Un Millon De Primaveras"
click at [454, 184] on button "Search" at bounding box center [463, 185] width 42 height 14
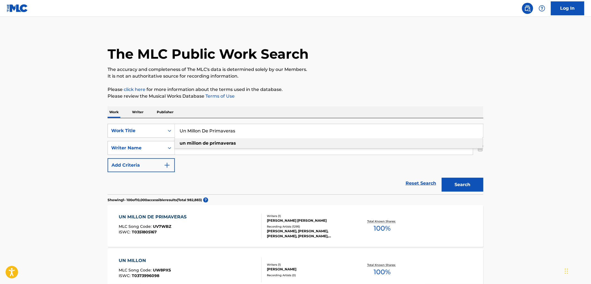
drag, startPoint x: 181, startPoint y: 128, endPoint x: 255, endPoint y: 130, distance: 73.9
click at [255, 130] on input "Un Millon De Primaveras" at bounding box center [329, 130] width 308 height 13
paste input "Dos Amores En Mi Vida"
click at [454, 186] on button "Search" at bounding box center [463, 185] width 42 height 14
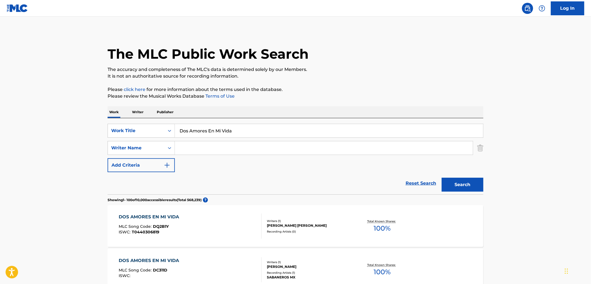
drag, startPoint x: 180, startPoint y: 129, endPoint x: 273, endPoint y: 131, distance: 93.4
click at [273, 131] on input "Dos Amores En Mi Vida" at bounding box center [329, 130] width 308 height 13
paste input "A MI PALOMITA"
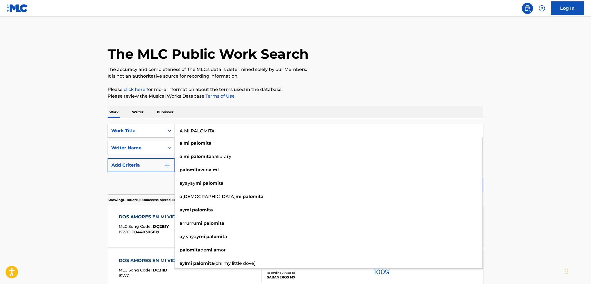
click at [442, 78] on p "It is not an authoritative source for recording information." at bounding box center [296, 76] width 376 height 7
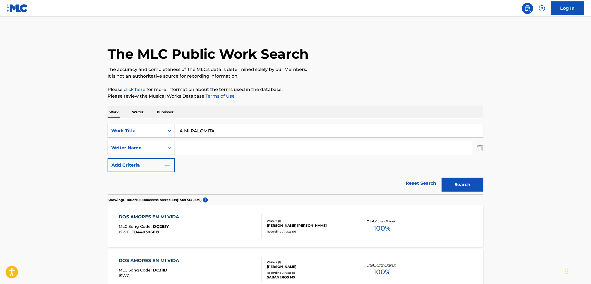
click at [470, 179] on button "Search" at bounding box center [463, 185] width 42 height 14
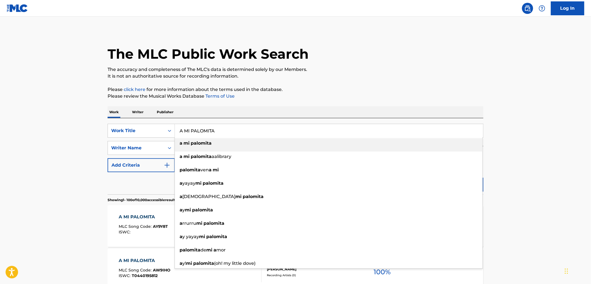
drag, startPoint x: 219, startPoint y: 131, endPoint x: 178, endPoint y: 128, distance: 40.4
click at [178, 128] on input "A MI PALOMITA" at bounding box center [329, 130] width 308 height 13
paste input "[PERSON_NAME]"
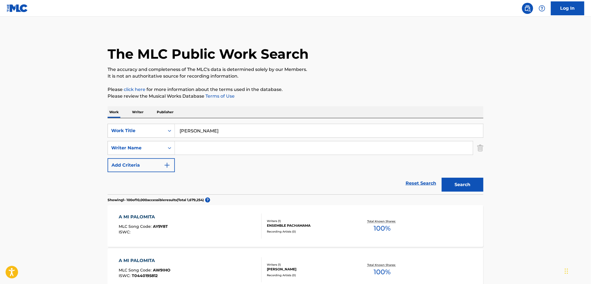
click at [431, 73] on p "It is not an authoritative source for recording information." at bounding box center [296, 76] width 376 height 7
click at [465, 180] on button "Search" at bounding box center [463, 185] width 42 height 14
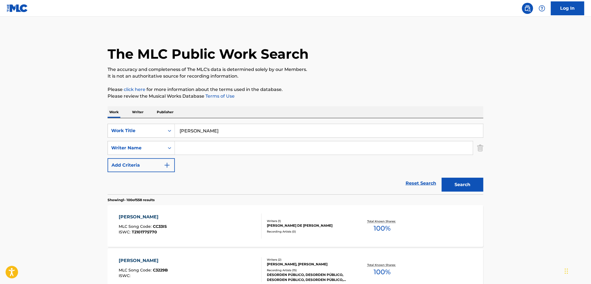
drag, startPoint x: 177, startPoint y: 128, endPoint x: 231, endPoint y: 129, distance: 53.6
click at [232, 129] on input "[PERSON_NAME]" at bounding box center [329, 130] width 308 height 13
paste input "La [PERSON_NAME]"
type input "La [PERSON_NAME]"
click at [467, 191] on button "Search" at bounding box center [463, 185] width 42 height 14
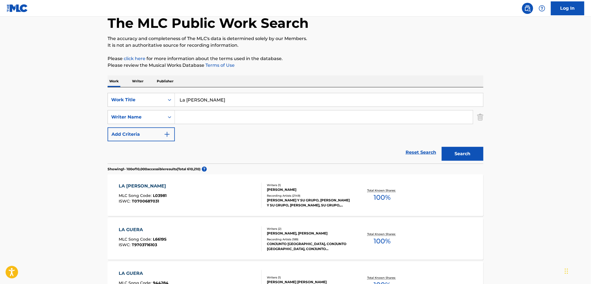
scroll to position [62, 0]
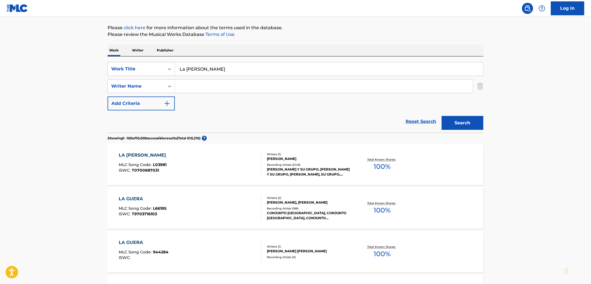
click at [304, 161] on div "Writers ( 1 ) [PERSON_NAME] Recording Artists ( 2149 ) [PERSON_NAME] Y SU GRUPO…" at bounding box center [305, 164] width 89 height 25
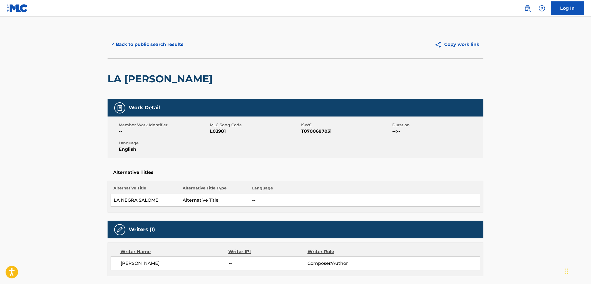
scroll to position [31, 0]
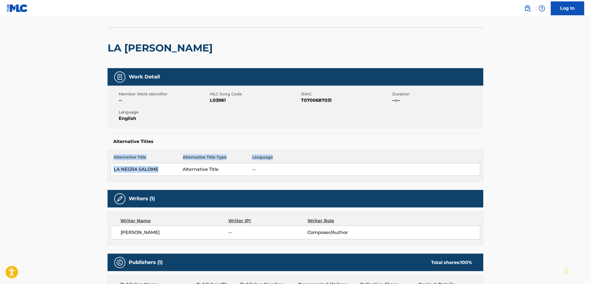
drag, startPoint x: 158, startPoint y: 169, endPoint x: 97, endPoint y: 167, distance: 61.2
click at [97, 167] on main "< Back to public search results Copy work link LA [PERSON_NAME] Work Detail Mem…" at bounding box center [295, 264] width 591 height 557
click at [117, 169] on td "LA NEGRA SALOME" at bounding box center [145, 169] width 69 height 13
drag, startPoint x: 114, startPoint y: 169, endPoint x: 154, endPoint y: 170, distance: 39.8
click at [158, 171] on td "LA NEGRA SALOME" at bounding box center [145, 169] width 69 height 13
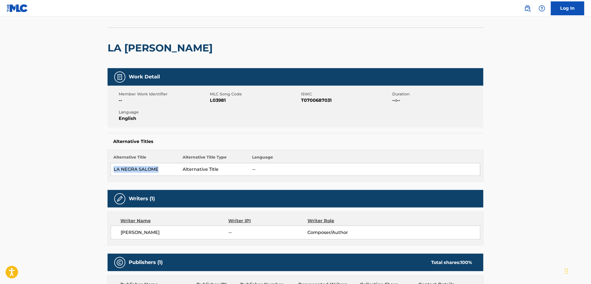
scroll to position [0, 0]
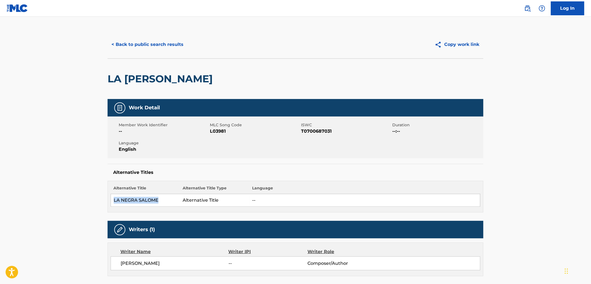
click at [156, 49] on button "< Back to public search results" at bounding box center [148, 45] width 80 height 14
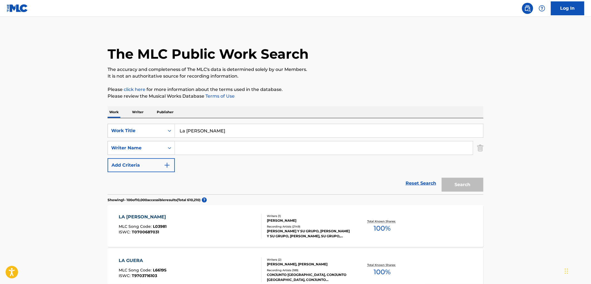
scroll to position [62, 0]
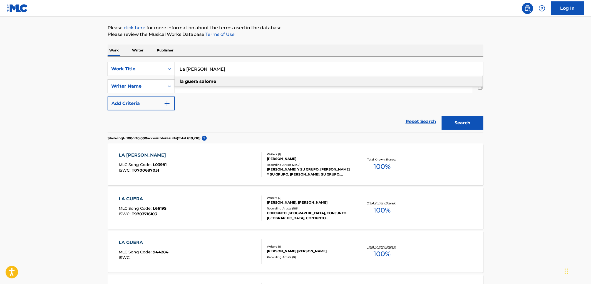
drag, startPoint x: 191, startPoint y: 71, endPoint x: 183, endPoint y: 71, distance: 8.1
click at [183, 71] on input "La [PERSON_NAME]" at bounding box center [329, 68] width 308 height 13
drag, startPoint x: 180, startPoint y: 70, endPoint x: 226, endPoint y: 70, distance: 47.0
click at [226, 70] on input "La [PERSON_NAME]" at bounding box center [329, 68] width 308 height 13
paste input "Buena Suerte (En Vivo)"
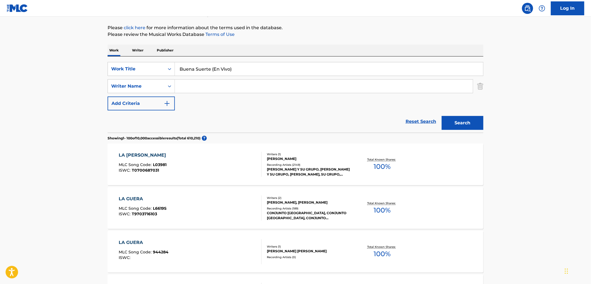
drag, startPoint x: 210, startPoint y: 70, endPoint x: 259, endPoint y: 69, distance: 48.6
click at [259, 69] on input "Buena Suerte (En Vivo)" at bounding box center [329, 68] width 308 height 13
drag, startPoint x: 236, startPoint y: 68, endPoint x: 179, endPoint y: 69, distance: 56.7
click at [179, 69] on input "buena suerte" at bounding box center [329, 68] width 308 height 13
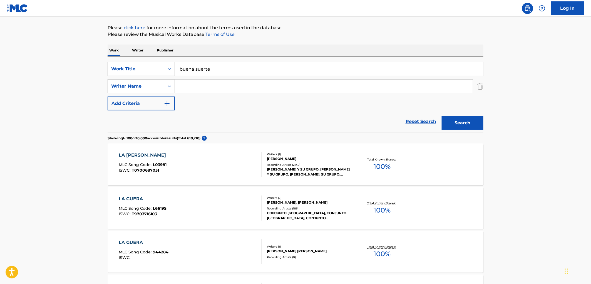
click at [462, 119] on button "Search" at bounding box center [463, 123] width 42 height 14
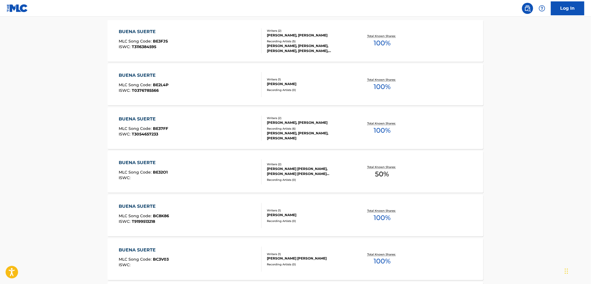
scroll to position [31, 0]
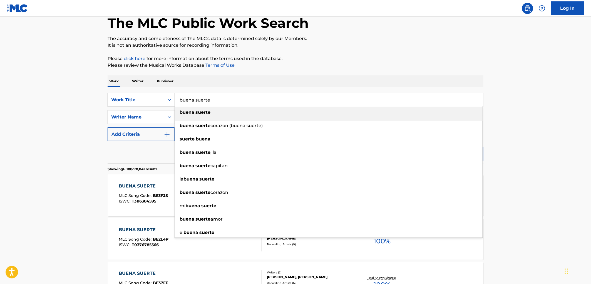
drag, startPoint x: 215, startPoint y: 97, endPoint x: 160, endPoint y: 99, distance: 55.3
click at [160, 99] on div "SearchWithCriteria3fe17260-e5aa-417b-99ce-547c734f91d7 Work Title buena suerte …" at bounding box center [296, 100] width 376 height 14
paste input "SOY [PERSON_NAME]"
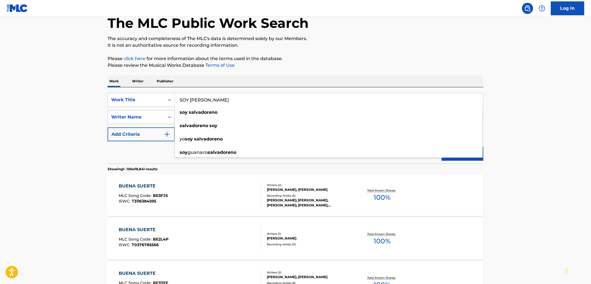
type input "SOY [PERSON_NAME]"
click at [314, 68] on p "Please review the Musical Works Database Terms of Use" at bounding box center [296, 65] width 376 height 7
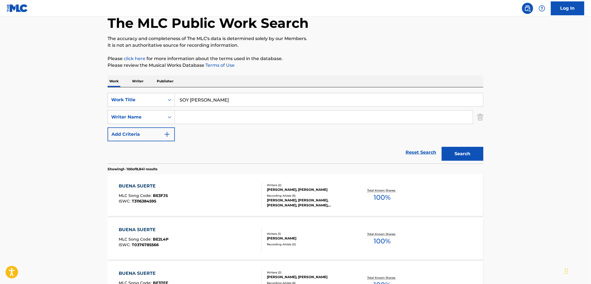
click at [452, 158] on button "Search" at bounding box center [463, 154] width 42 height 14
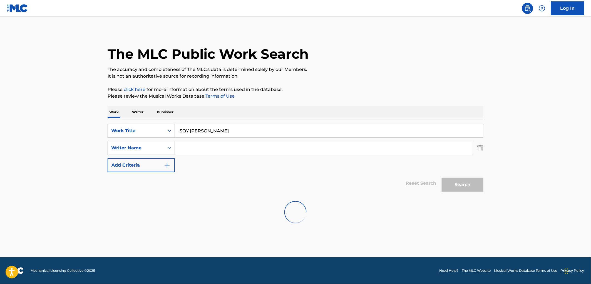
scroll to position [0, 0]
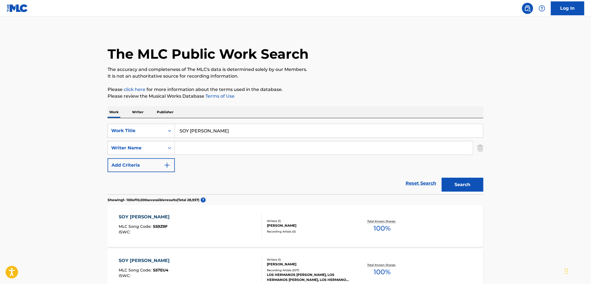
click at [293, 274] on div "LOS HERMANOS [PERSON_NAME], LOS HERMANOS [PERSON_NAME], LOS HERMANOS [PERSON_NA…" at bounding box center [309, 277] width 84 height 10
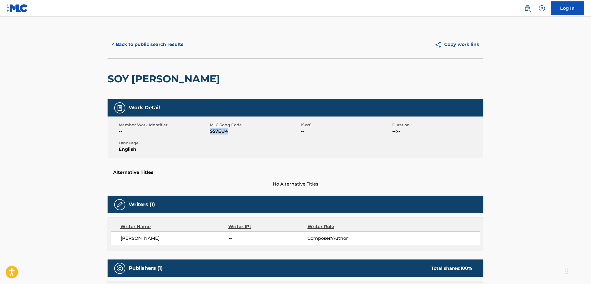
drag, startPoint x: 210, startPoint y: 129, endPoint x: 227, endPoint y: 131, distance: 17.3
click at [227, 131] on span "S57EU4" at bounding box center [255, 131] width 90 height 7
click at [161, 49] on button "< Back to public search results" at bounding box center [148, 45] width 80 height 14
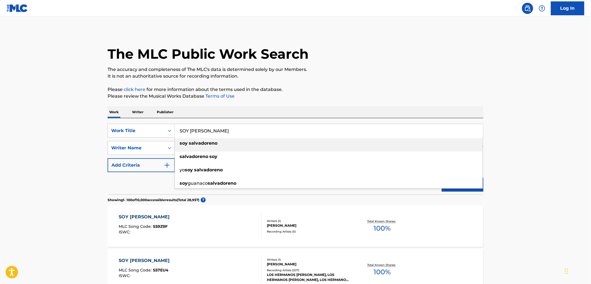
drag, startPoint x: 181, startPoint y: 130, endPoint x: 239, endPoint y: 131, distance: 58.6
click at [239, 131] on input "SOY [PERSON_NAME]" at bounding box center [329, 130] width 308 height 13
paste input "Bien Pilas"
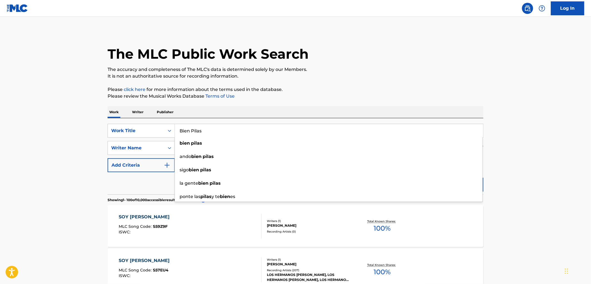
type input "Bien Pilas"
click at [382, 97] on p "Please review the Musical Works Database Terms of Use" at bounding box center [296, 96] width 376 height 7
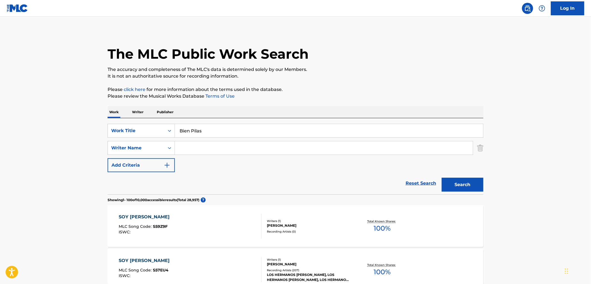
click at [452, 188] on button "Search" at bounding box center [463, 185] width 42 height 14
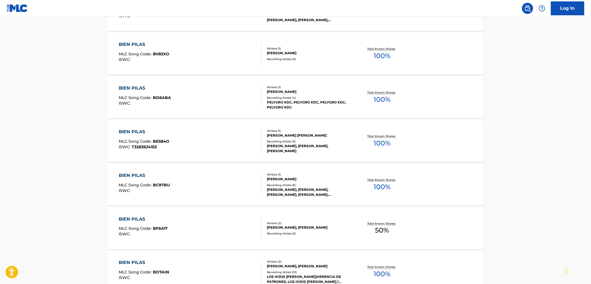
scroll to position [247, 0]
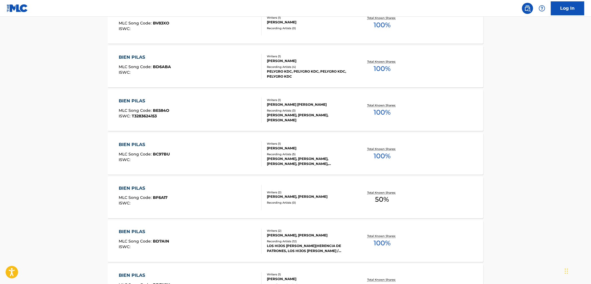
click at [306, 234] on div "[PERSON_NAME], [PERSON_NAME]" at bounding box center [309, 235] width 84 height 5
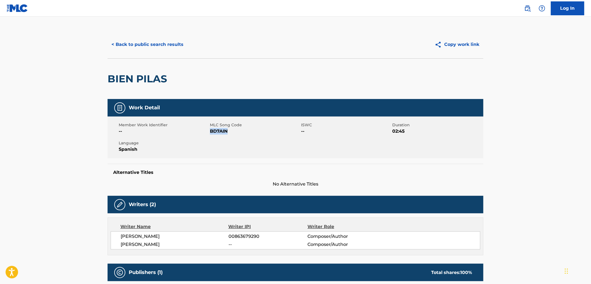
drag, startPoint x: 233, startPoint y: 131, endPoint x: 211, endPoint y: 131, distance: 21.4
click at [211, 131] on span "BD7AIN" at bounding box center [255, 131] width 90 height 7
click at [149, 43] on button "< Back to public search results" at bounding box center [148, 45] width 80 height 14
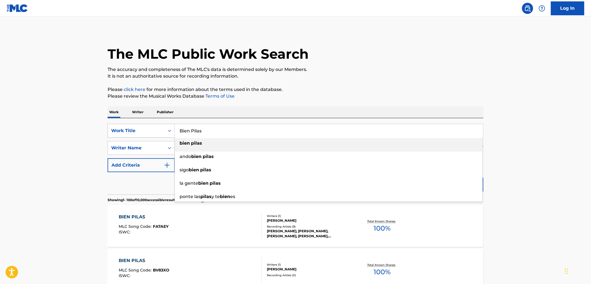
drag, startPoint x: 195, startPoint y: 128, endPoint x: 160, endPoint y: 130, distance: 34.2
click at [160, 130] on div "SearchWithCriteria3fe17260-e5aa-417b-99ce-547c734f91d7 Work Title Bien Pilas bi…" at bounding box center [296, 131] width 376 height 14
drag, startPoint x: 208, startPoint y: 130, endPoint x: 174, endPoint y: 130, distance: 33.3
click at [175, 130] on input "Bien Pilas" at bounding box center [329, 130] width 308 height 13
paste input "El Triunfador"
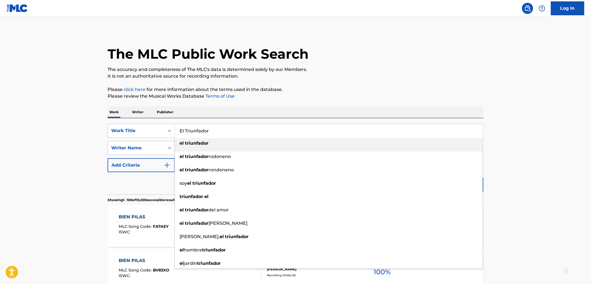
type input "El Triunfador"
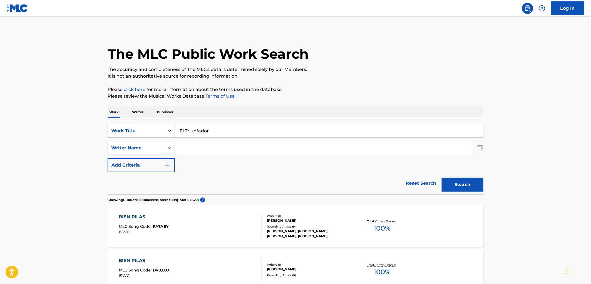
click at [347, 68] on p "The accuracy and completeness of The MLC's data is determined solely by our Mem…" at bounding box center [296, 69] width 376 height 7
click at [453, 188] on button "Search" at bounding box center [463, 185] width 42 height 14
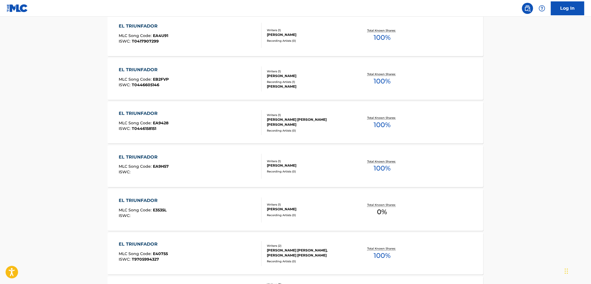
scroll to position [340, 0]
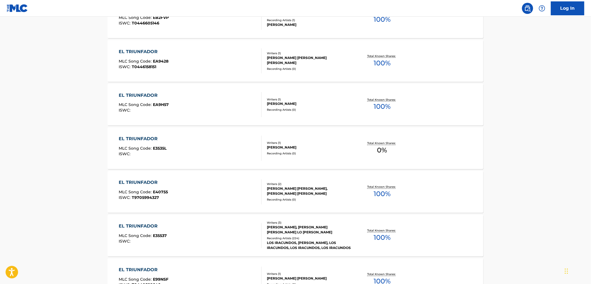
click at [315, 226] on div "[PERSON_NAME], [PERSON_NAME] [PERSON_NAME] LO [PERSON_NAME]" at bounding box center [309, 230] width 84 height 10
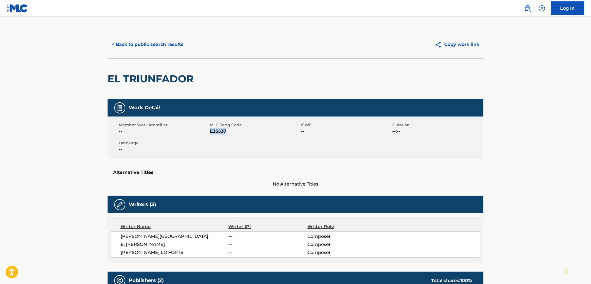
drag, startPoint x: 235, startPoint y: 134, endPoint x: 211, endPoint y: 133, distance: 23.9
click at [211, 133] on span "E35537" at bounding box center [255, 131] width 90 height 7
click at [156, 48] on button "< Back to public search results" at bounding box center [148, 45] width 80 height 14
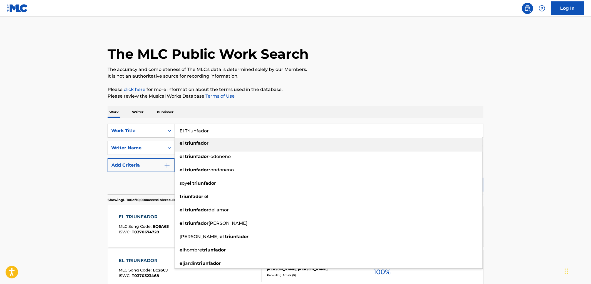
drag, startPoint x: 207, startPoint y: 129, endPoint x: 192, endPoint y: 130, distance: 15.0
click at [192, 130] on input "El Triunfador" at bounding box center [329, 130] width 308 height 13
drag, startPoint x: 209, startPoint y: 130, endPoint x: 181, endPoint y: 131, distance: 28.4
click at [181, 131] on input "El Triunfador" at bounding box center [329, 130] width 308 height 13
paste input "Gato"
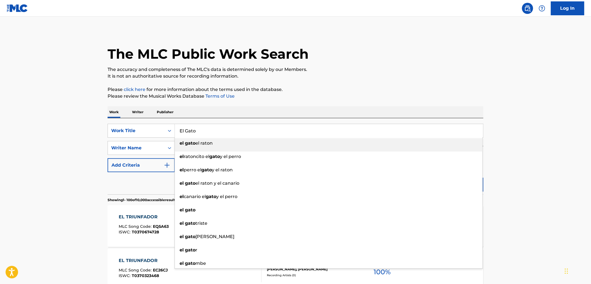
type input "El Gato"
click at [359, 70] on p "The accuracy and completeness of The MLC's data is determined solely by our Mem…" at bounding box center [296, 69] width 376 height 7
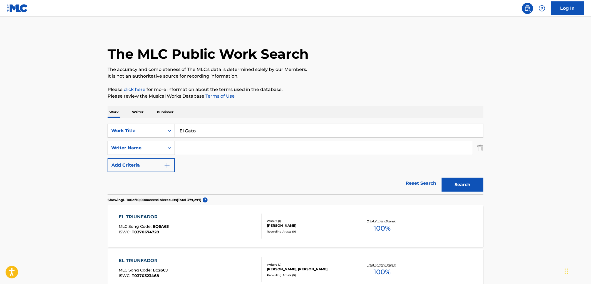
click at [464, 181] on button "Search" at bounding box center [463, 185] width 42 height 14
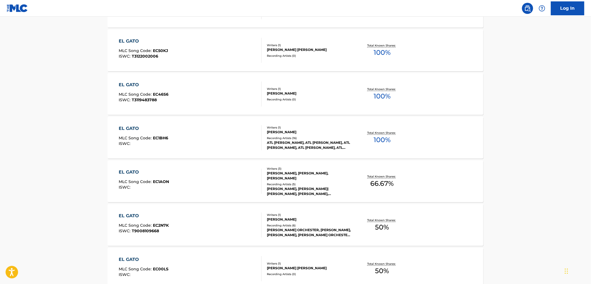
scroll to position [401, 0]
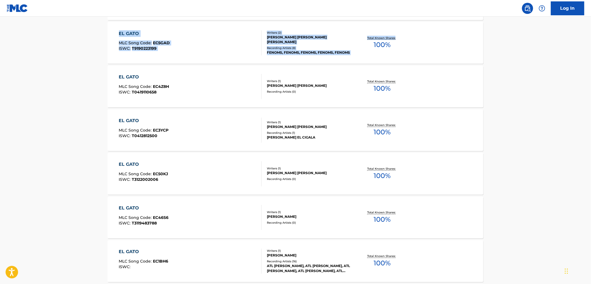
drag, startPoint x: 590, startPoint y: 38, endPoint x: 590, endPoint y: 7, distance: 31.1
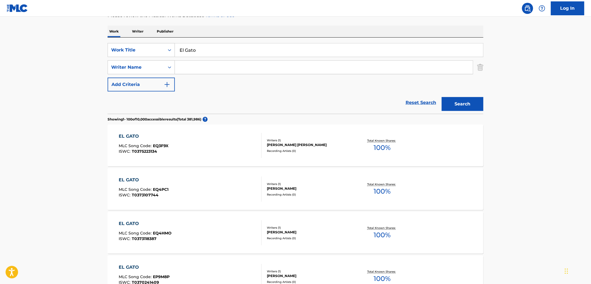
scroll to position [0, 0]
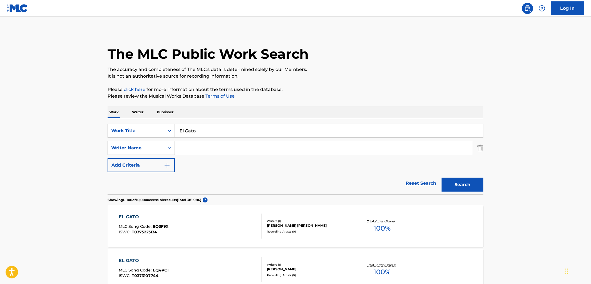
paste input "Los Jilgueros [PERSON_NAME]"
type input "Los Jilgueros [PERSON_NAME]"
click at [465, 183] on button "Search" at bounding box center [463, 185] width 42 height 14
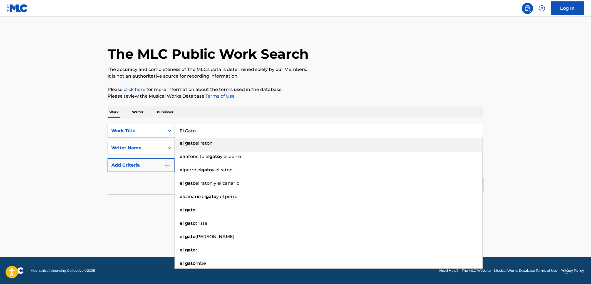
drag, startPoint x: 180, startPoint y: 131, endPoint x: 198, endPoint y: 130, distance: 18.1
click at [198, 130] on input "El Gato" at bounding box center [329, 130] width 308 height 13
paste input "Parasol"
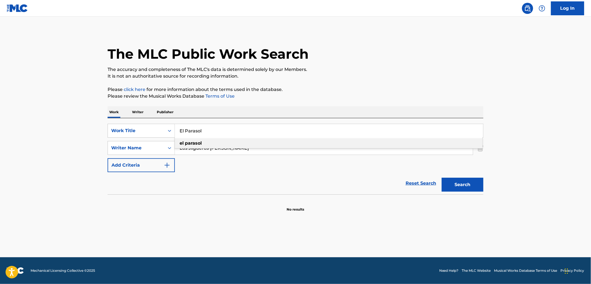
type input "El Parasol"
click at [299, 104] on div "The MLC Public Work Search The accuracy and completeness of The MLC's data is d…" at bounding box center [295, 121] width 389 height 181
drag, startPoint x: 235, startPoint y: 147, endPoint x: 96, endPoint y: 148, distance: 138.1
click at [96, 148] on main "The MLC Public Work Search The accuracy and completeness of The MLC's data is d…" at bounding box center [295, 137] width 591 height 240
click at [442, 178] on button "Search" at bounding box center [463, 185] width 42 height 14
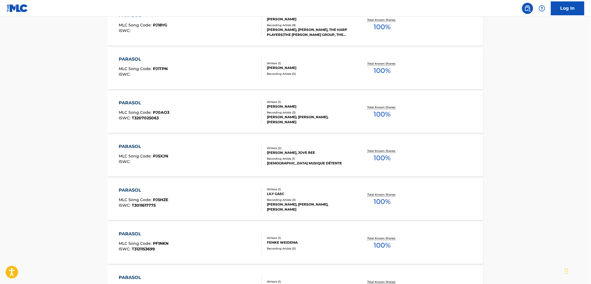
scroll to position [432, 0]
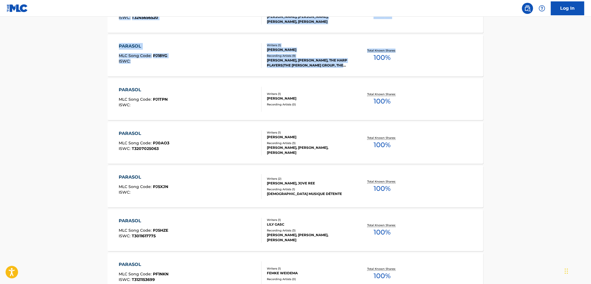
drag, startPoint x: 590, startPoint y: 40, endPoint x: 590, endPoint y: 11, distance: 29.2
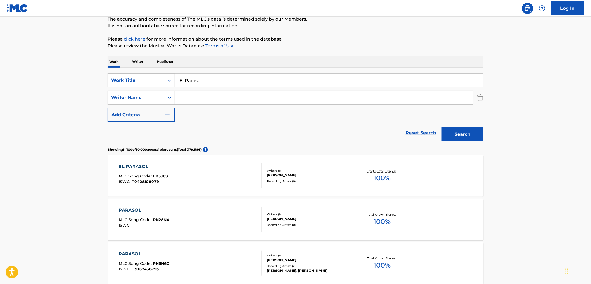
scroll to position [0, 0]
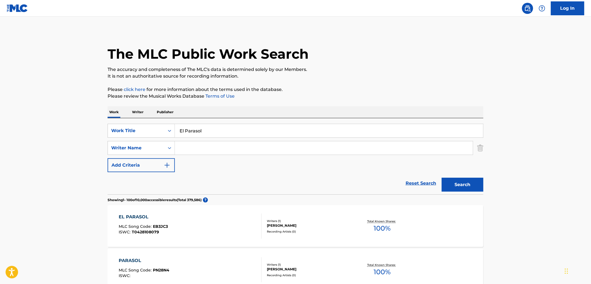
click at [318, 226] on div "[PERSON_NAME]" at bounding box center [309, 225] width 84 height 5
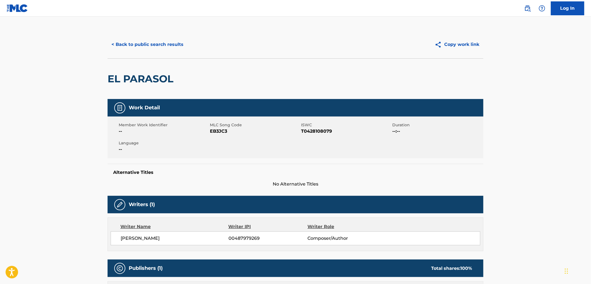
click at [146, 43] on button "< Back to public search results" at bounding box center [148, 45] width 80 height 14
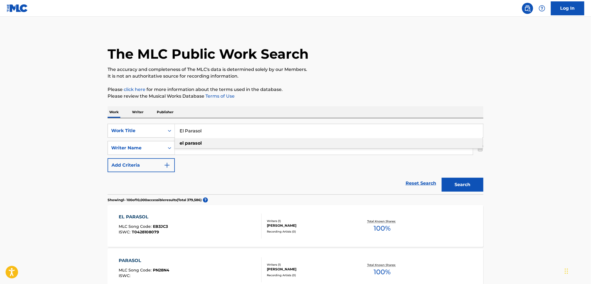
drag, startPoint x: 178, startPoint y: 131, endPoint x: 210, endPoint y: 129, distance: 31.4
click at [210, 129] on input "El Parasol" at bounding box center [329, 130] width 308 height 13
paste input "SE ME CALENTO EL TERRENO"
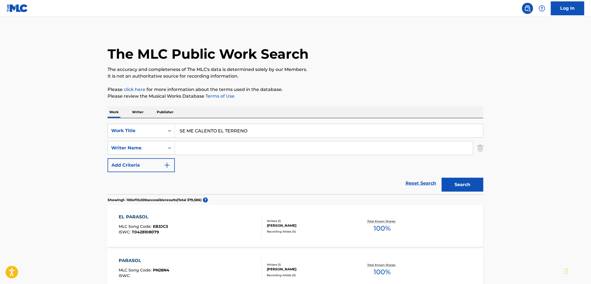
type input "SE ME CALENTO EL TERRENO"
click at [454, 182] on button "Search" at bounding box center [463, 185] width 42 height 14
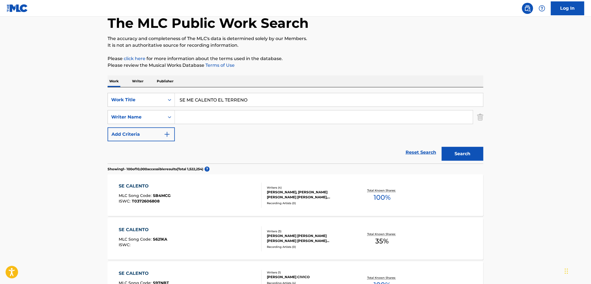
scroll to position [62, 0]
